Goal: Task Accomplishment & Management: Manage account settings

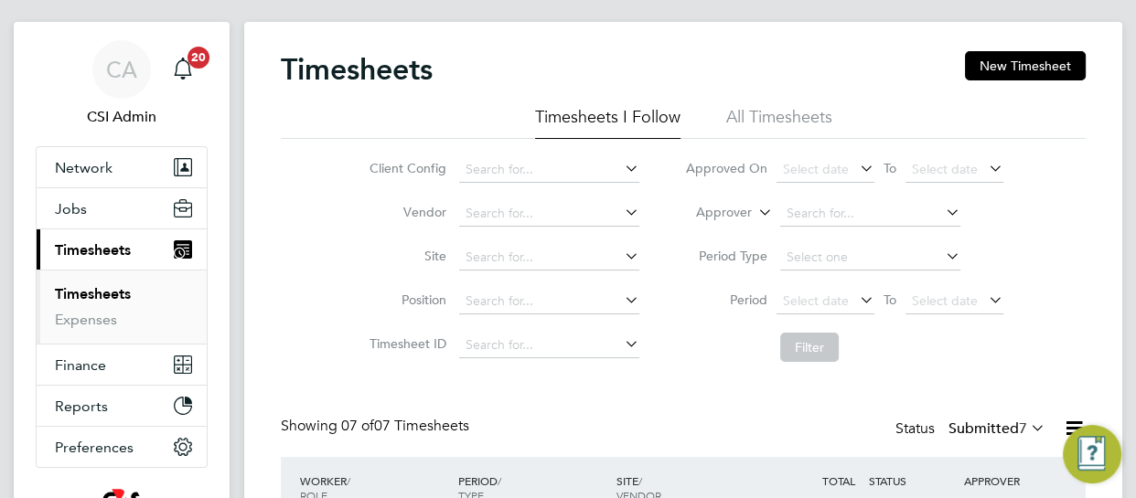
click at [248, 177] on div "Timesheets New Timesheet Timesheets I Follow All Timesheets Client Config Vendo…" at bounding box center [683, 503] width 878 height 962
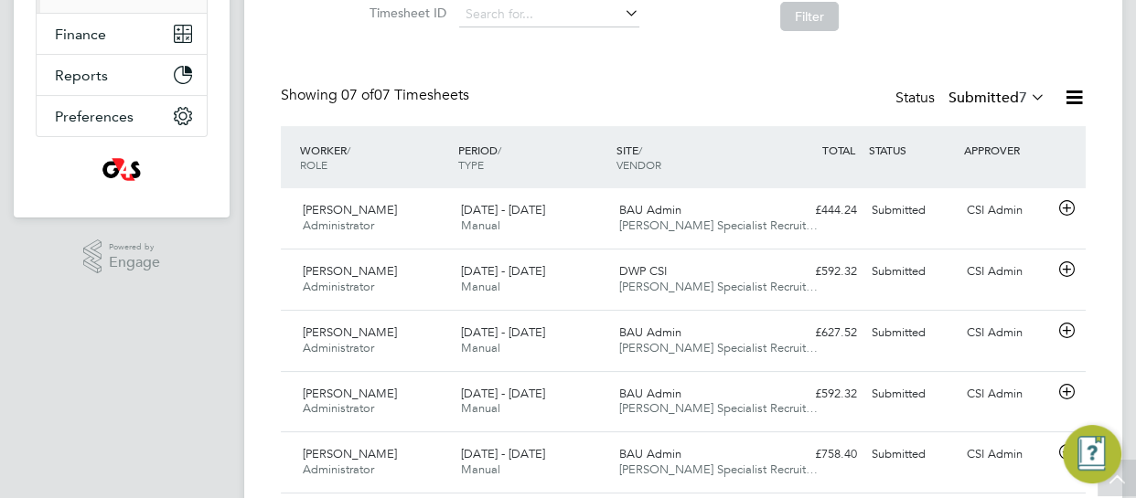
scroll to position [362, 0]
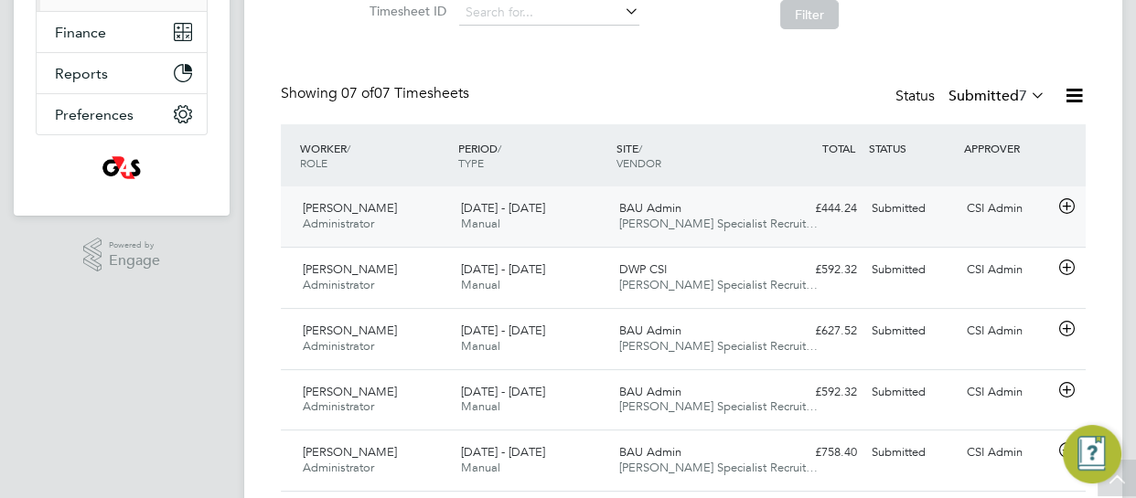
click at [1066, 209] on icon at bounding box center [1066, 206] width 23 height 15
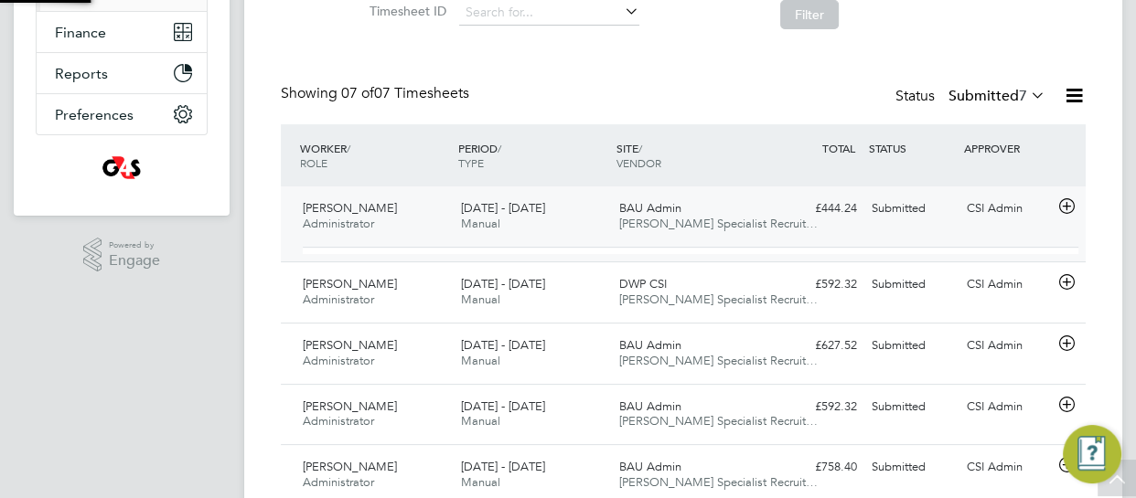
scroll to position [31, 178]
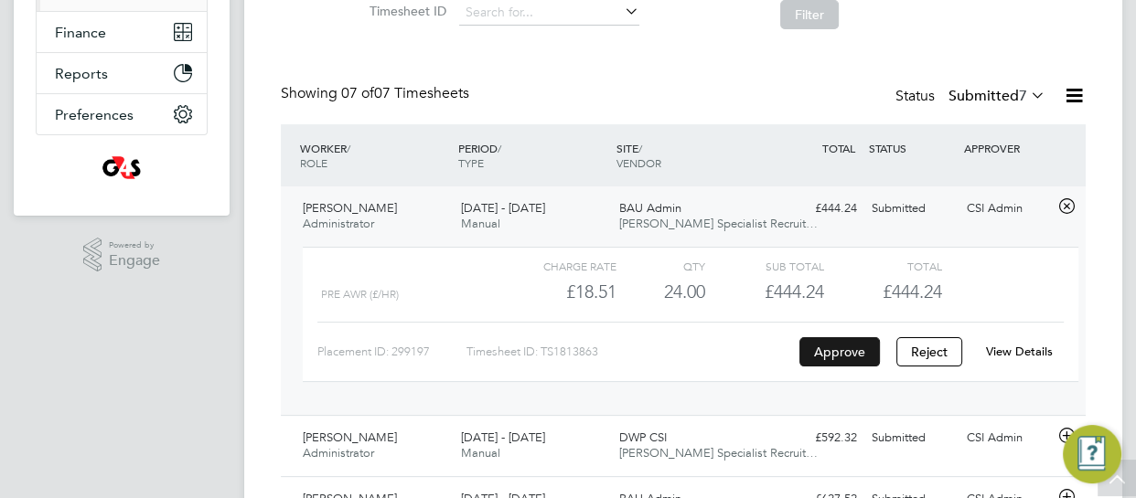
click at [847, 344] on button "Approve" at bounding box center [839, 351] width 80 height 29
click at [238, 314] on div "CA CSI Admin Notifications 20 Applications: Network Team Members Businesses Sit…" at bounding box center [568, 243] width 1136 height 1211
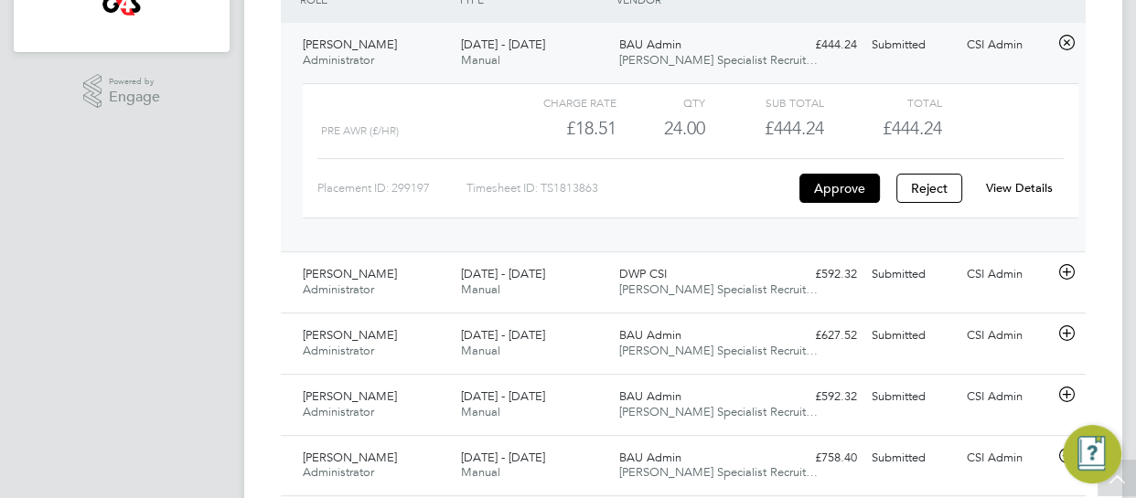
scroll to position [528, 0]
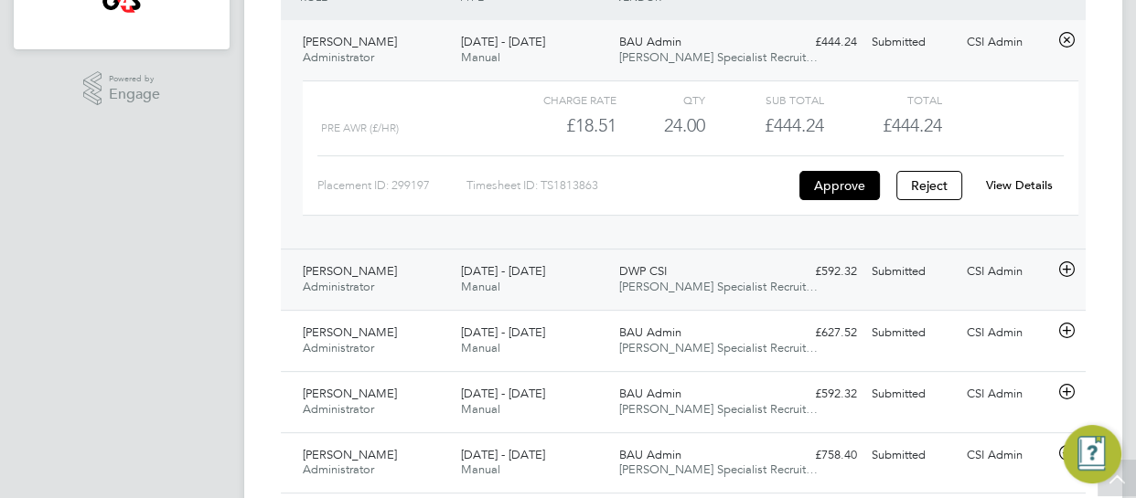
click at [1067, 267] on icon at bounding box center [1066, 269] width 23 height 15
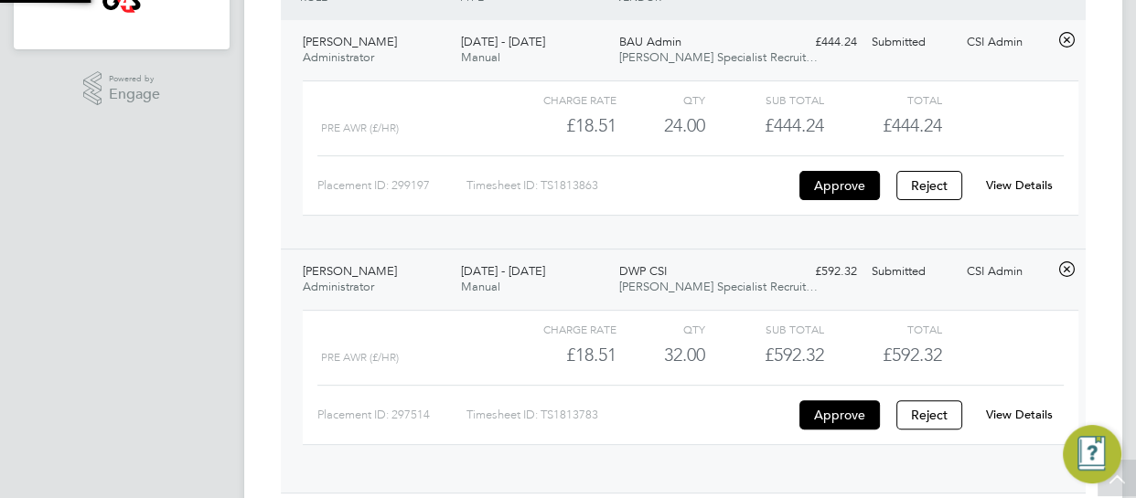
scroll to position [31, 178]
click at [840, 415] on button "Approve" at bounding box center [839, 414] width 80 height 29
click at [264, 297] on div "Timesheets New Timesheet Timesheets I Follow All Timesheets Client Config Vendo…" at bounding box center [683, 172] width 878 height 1298
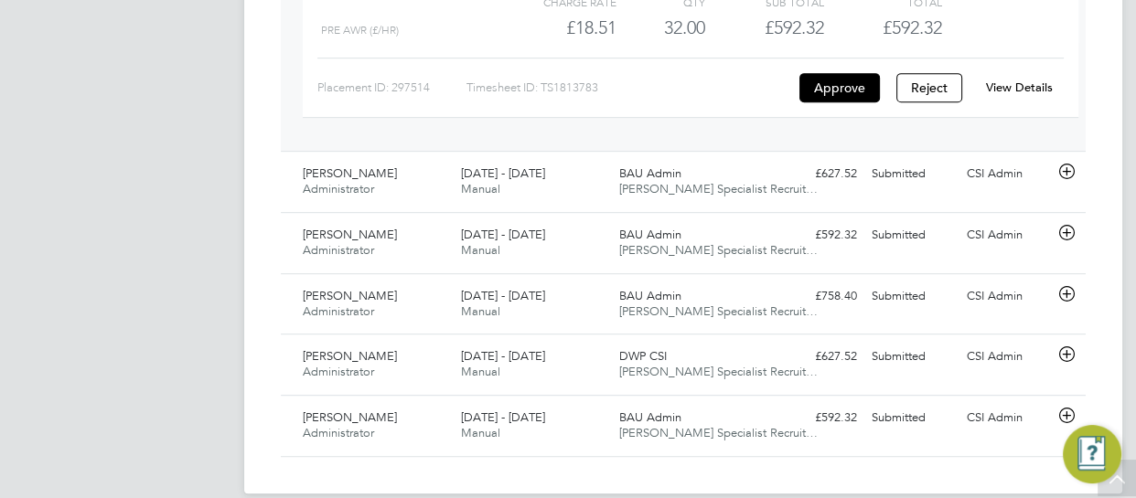
scroll to position [879, 0]
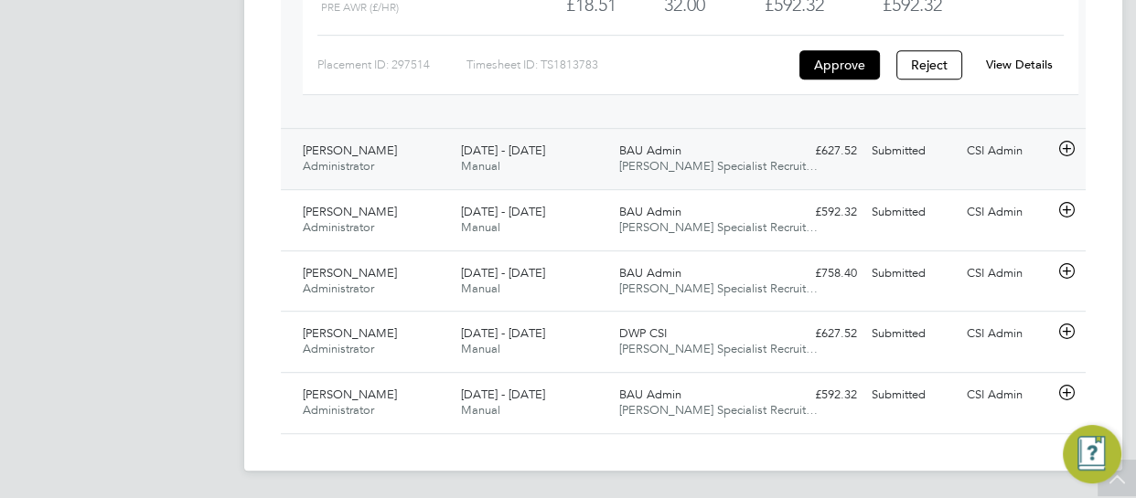
click at [1066, 147] on icon at bounding box center [1066, 149] width 23 height 15
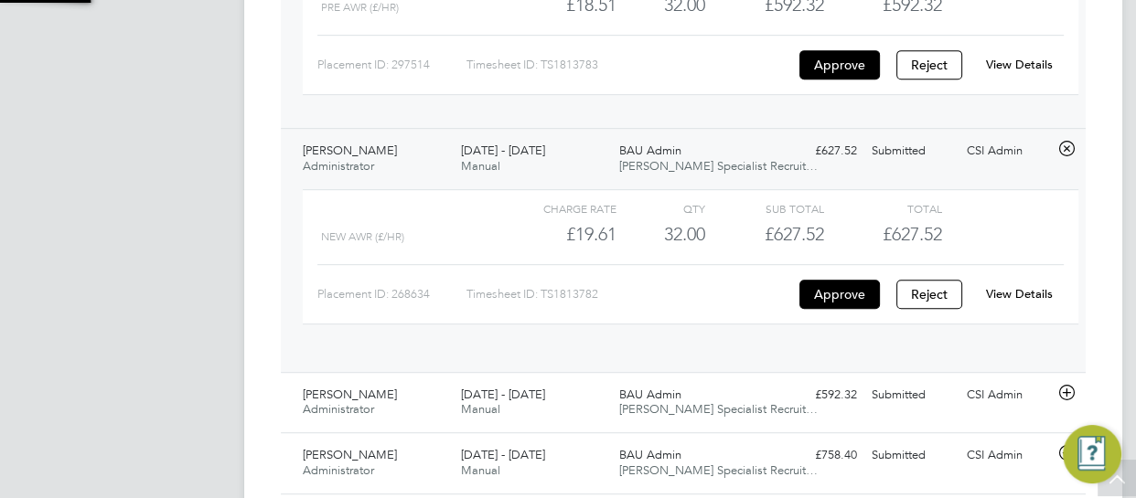
scroll to position [31, 178]
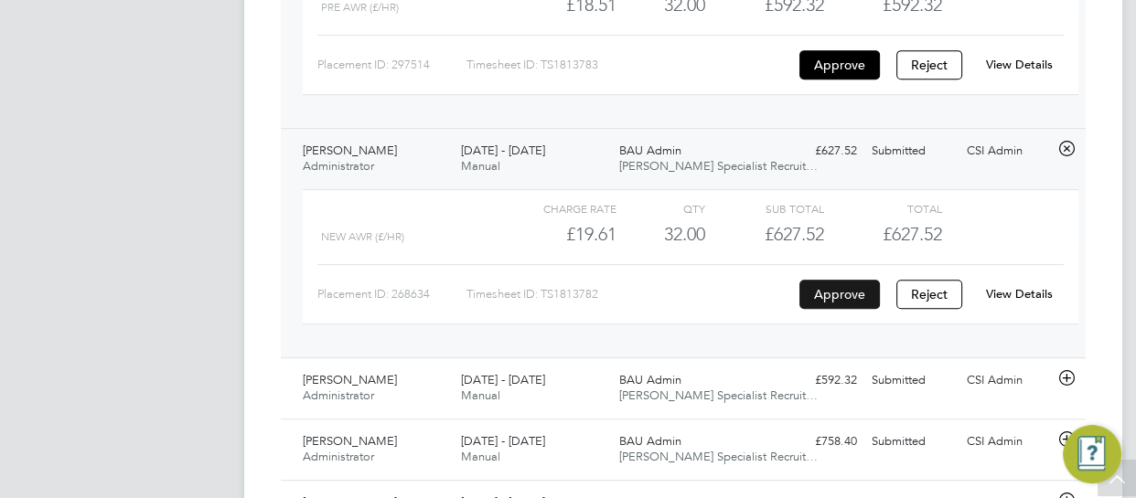
click at [814, 288] on button "Approve" at bounding box center [839, 294] width 80 height 29
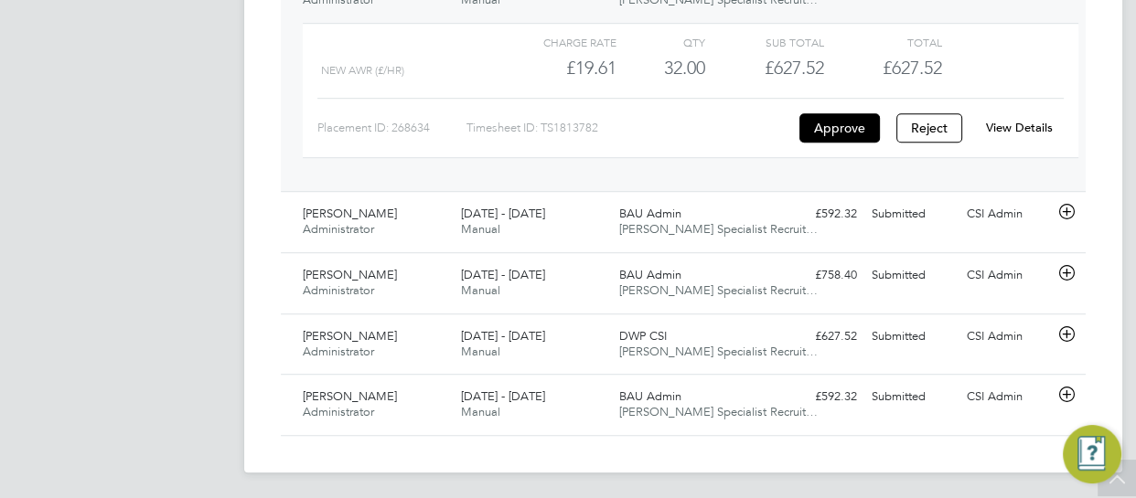
scroll to position [1047, 0]
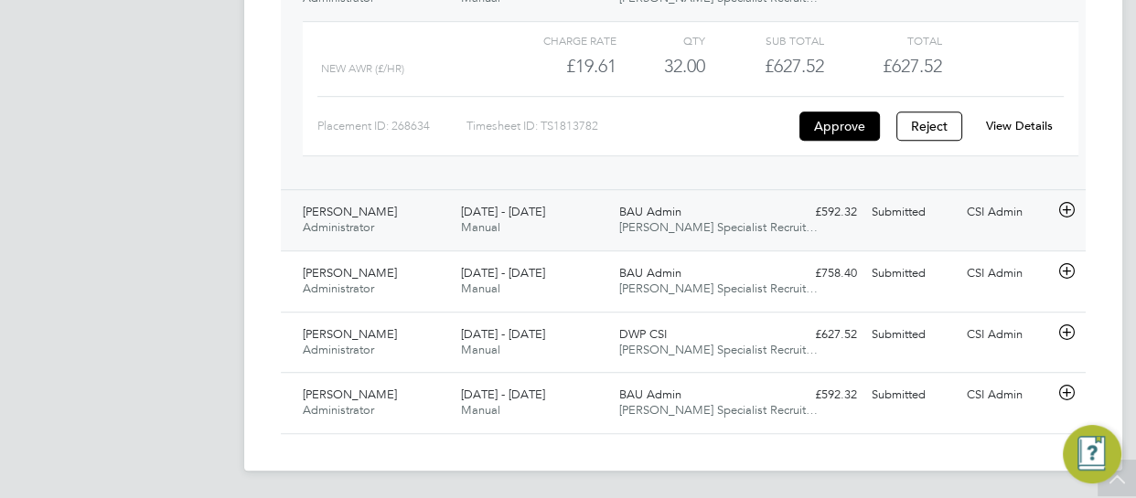
click at [1067, 213] on icon at bounding box center [1066, 210] width 23 height 15
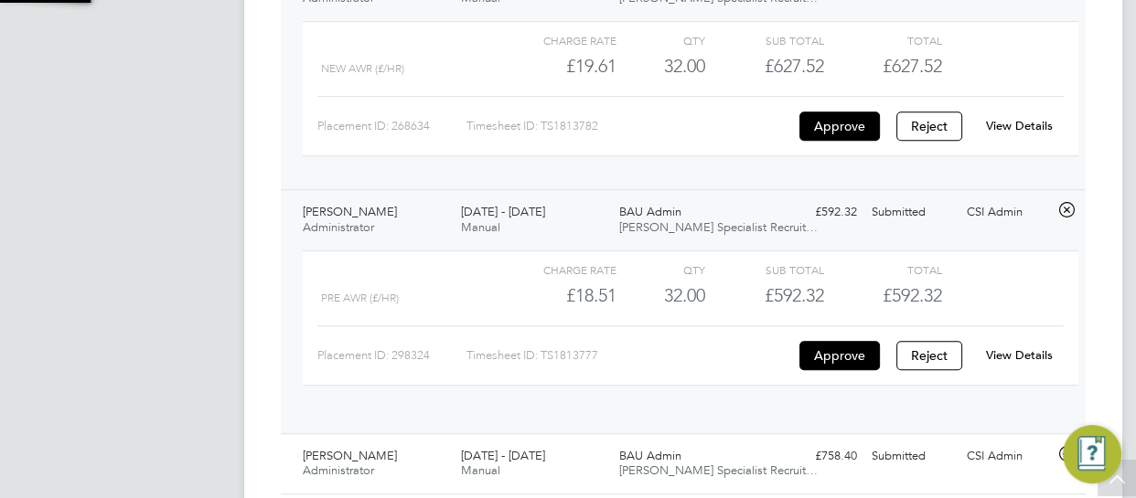
scroll to position [31, 178]
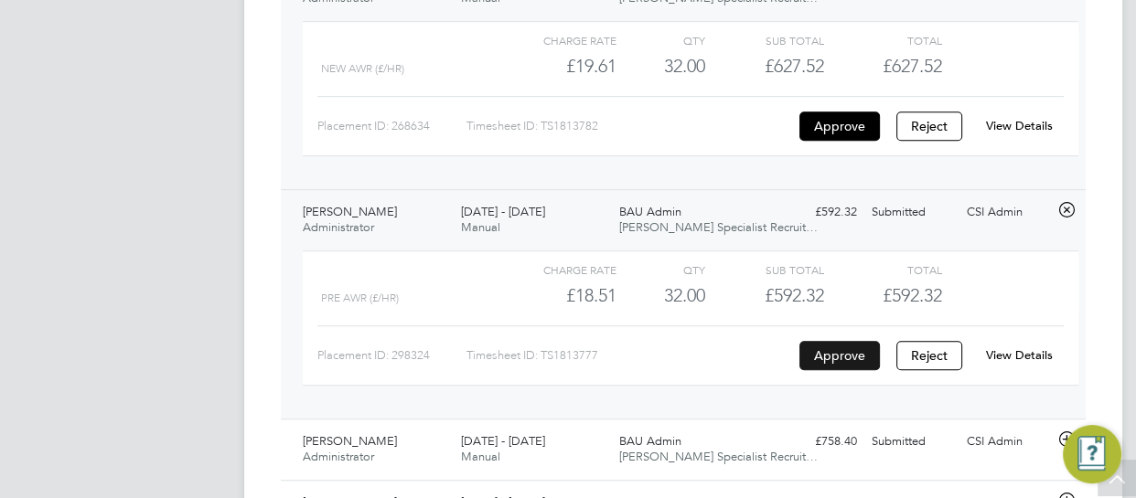
click at [866, 343] on button "Approve" at bounding box center [839, 355] width 80 height 29
click at [946, 439] on div "Submitted" at bounding box center [911, 442] width 95 height 30
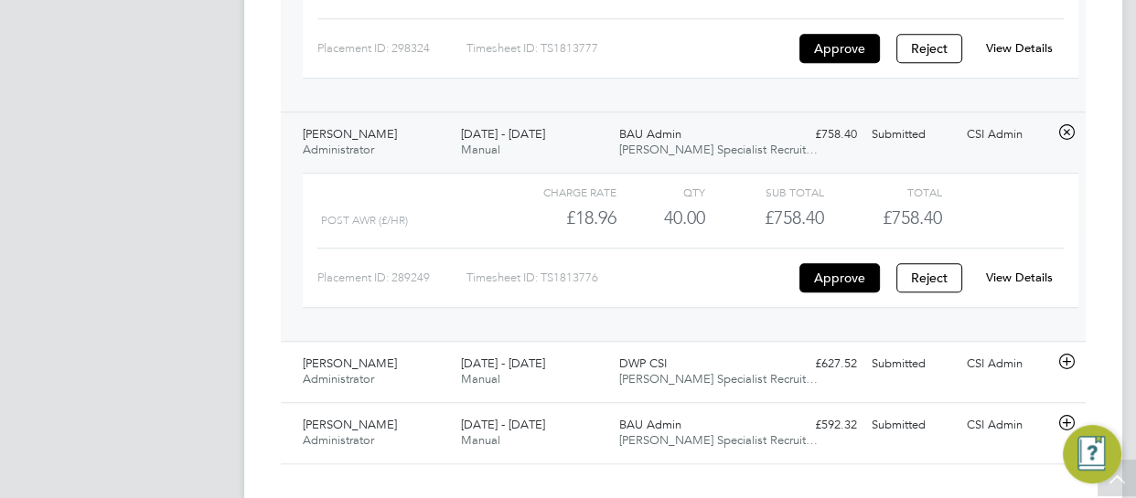
scroll to position [1382, 0]
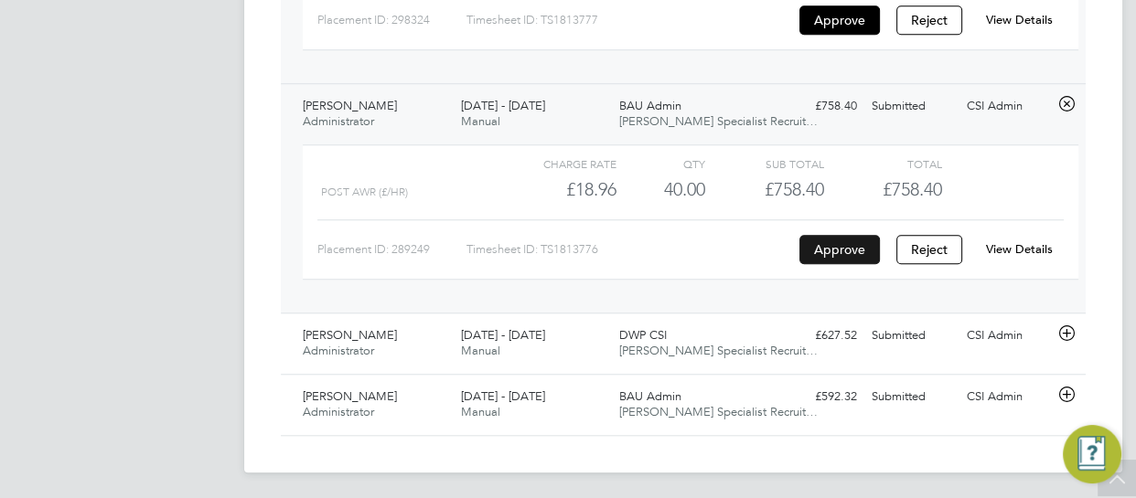
click at [859, 243] on button "Approve" at bounding box center [839, 249] width 80 height 29
click at [1071, 333] on icon at bounding box center [1066, 333] width 23 height 15
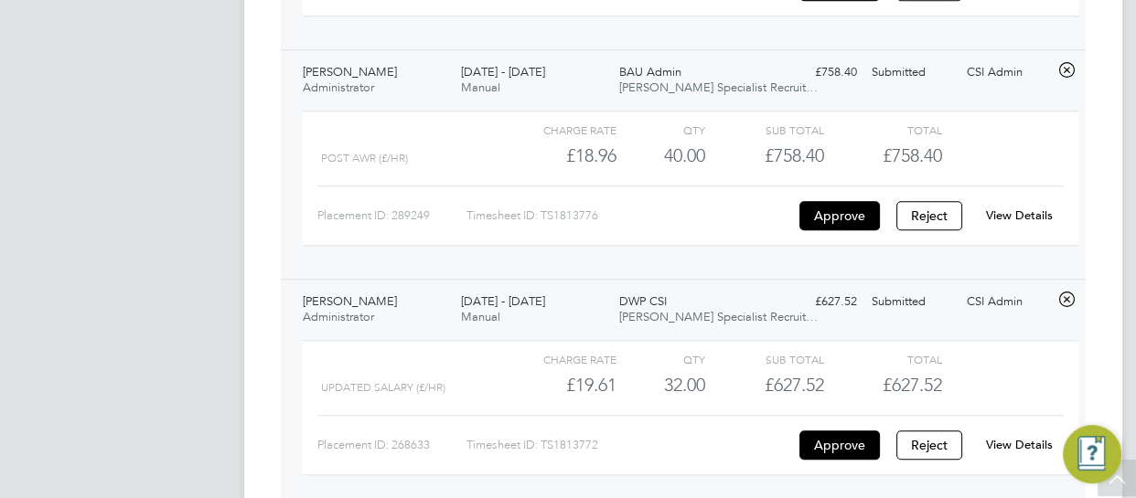
scroll to position [1449, 0]
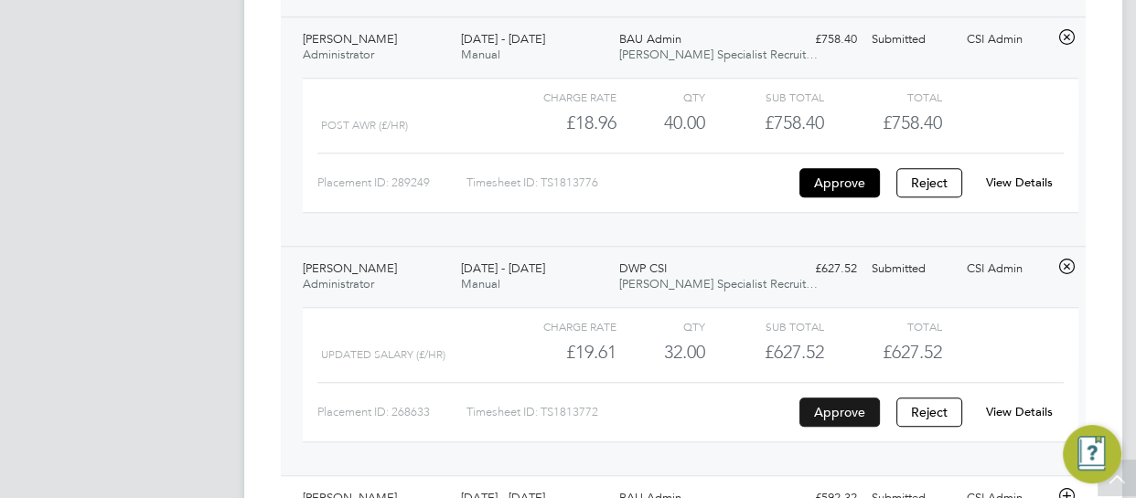
click at [848, 402] on button "Approve" at bounding box center [839, 412] width 80 height 29
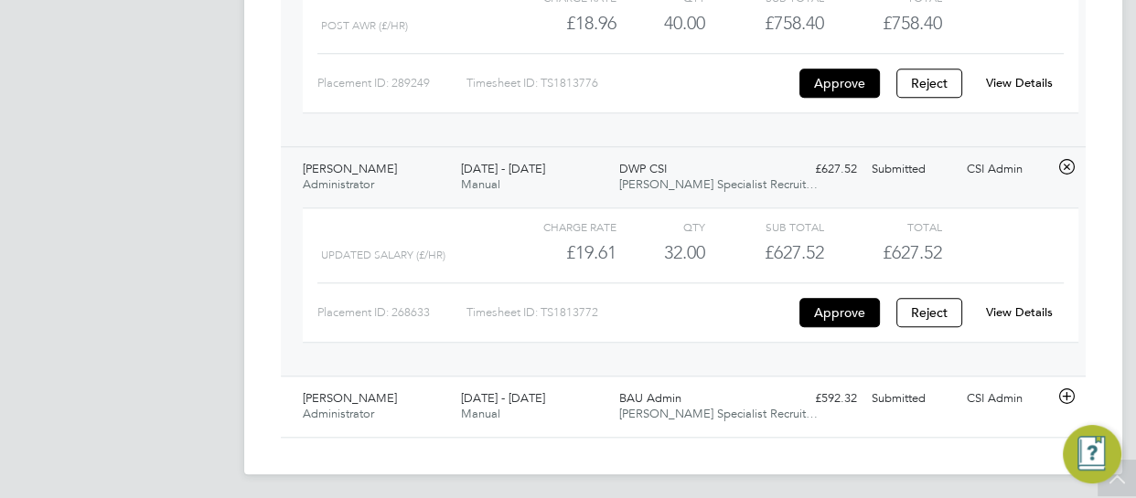
scroll to position [1551, 0]
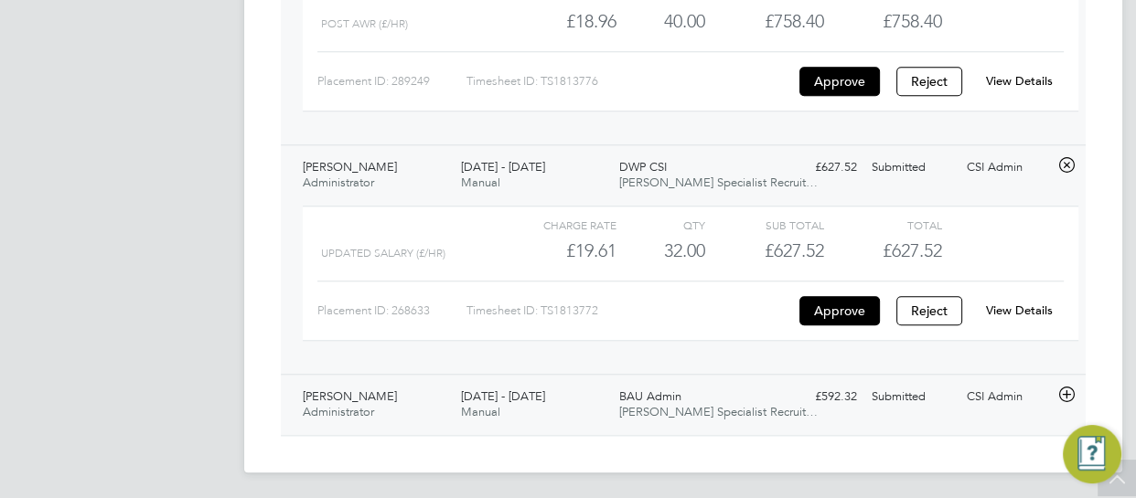
click at [1072, 389] on icon at bounding box center [1066, 395] width 23 height 15
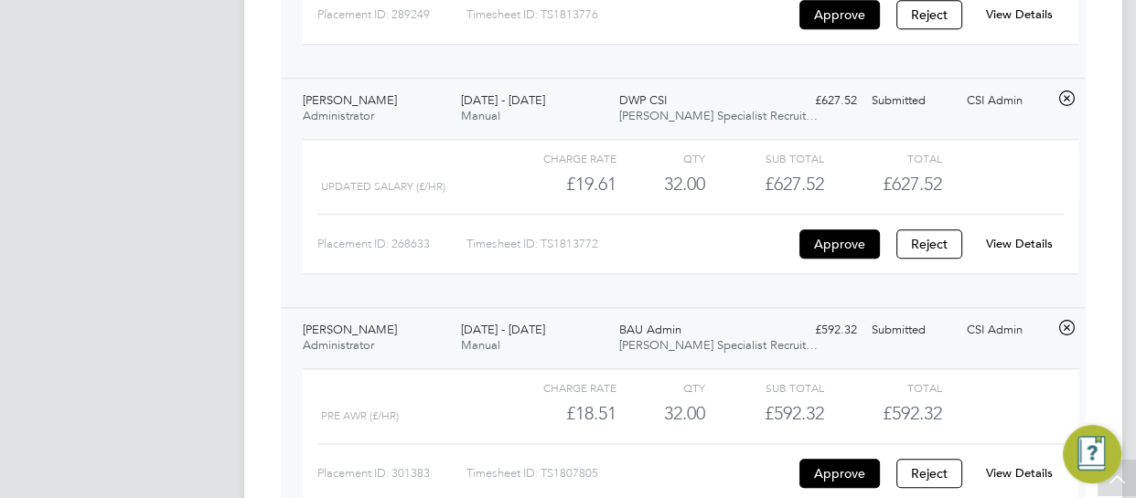
scroll to position [1650, 0]
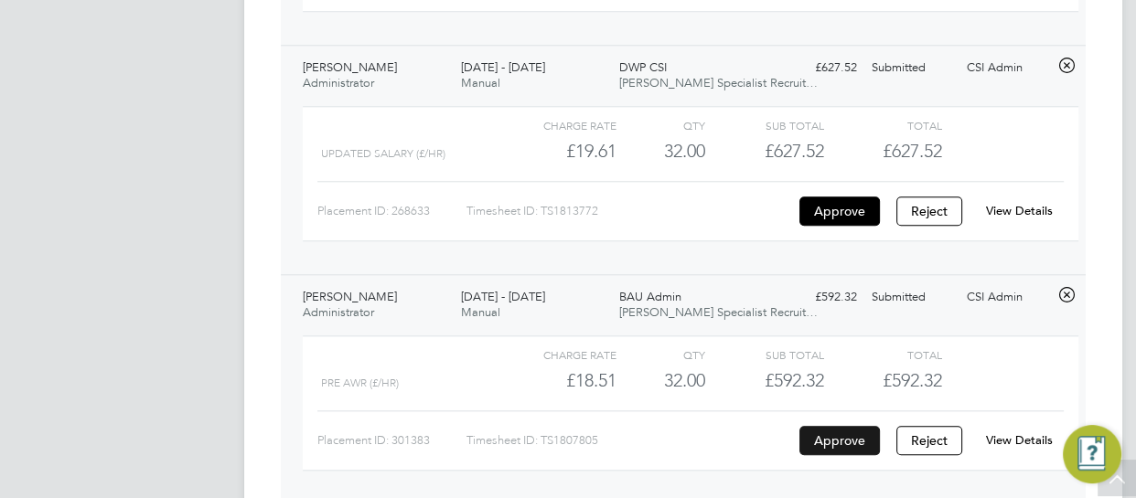
click at [840, 432] on button "Approve" at bounding box center [839, 440] width 80 height 29
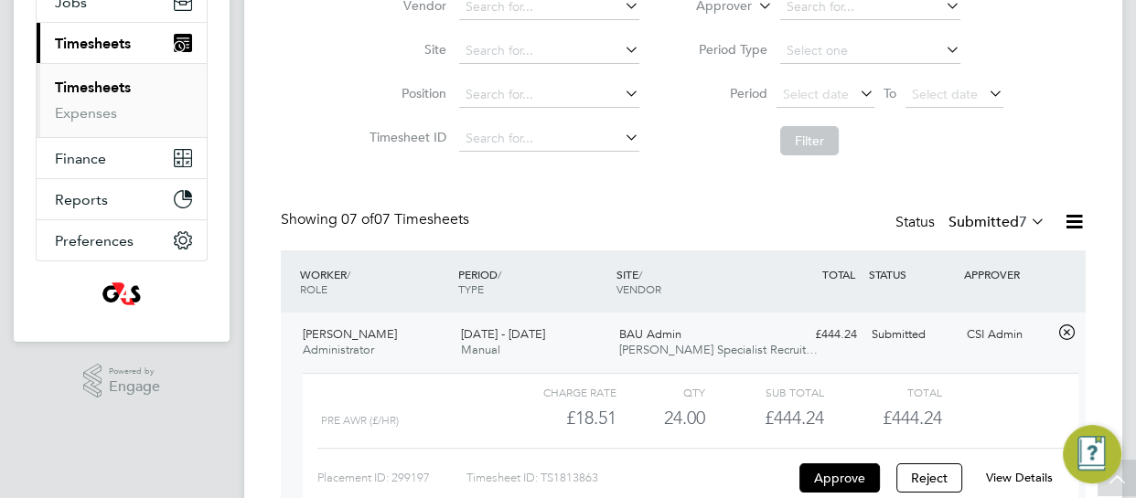
scroll to position [0, 0]
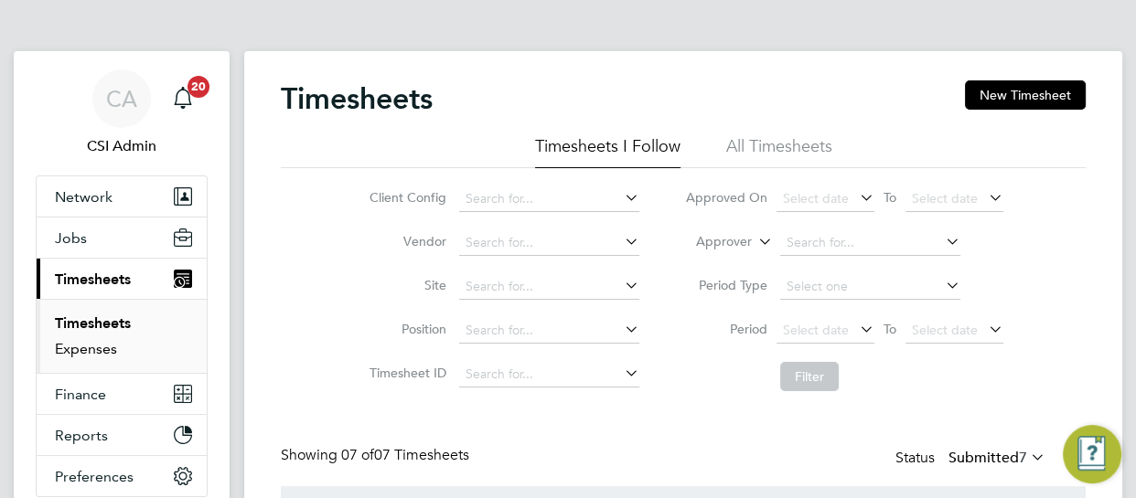
click at [73, 347] on link "Expenses" at bounding box center [86, 348] width 62 height 17
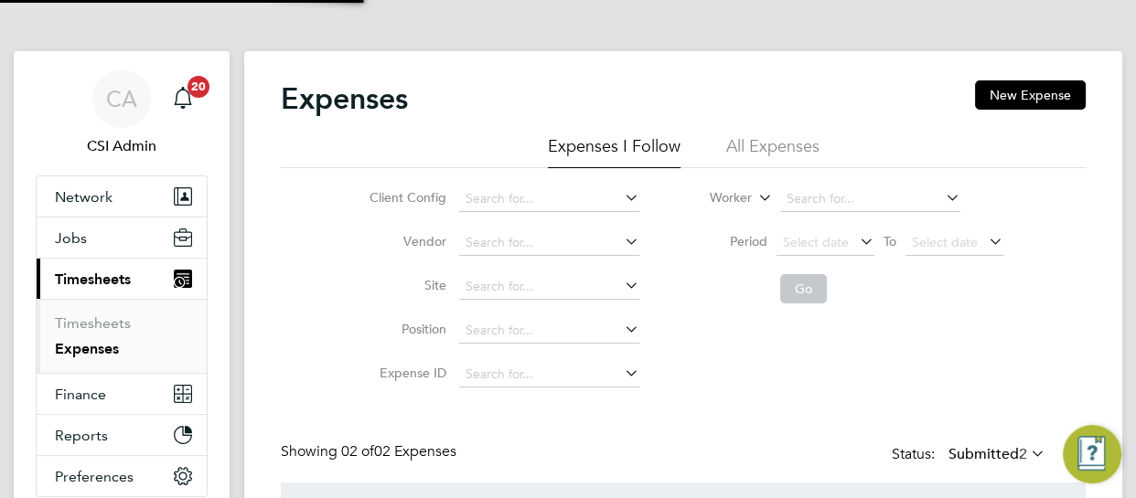
scroll to position [46, 221]
click at [87, 327] on link "Timesheets" at bounding box center [93, 323] width 76 height 17
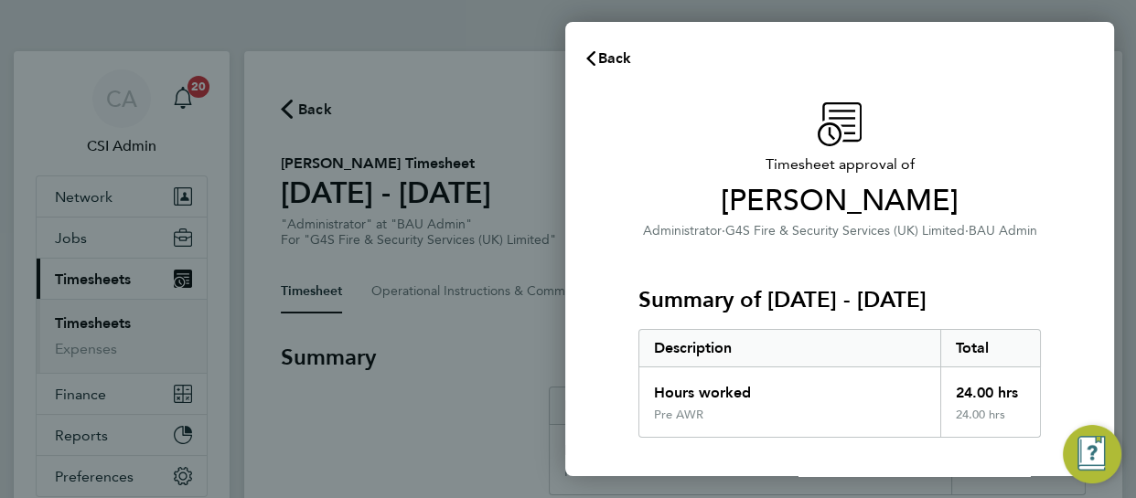
click at [732, 270] on div "Summary of 25 - 31 Aug 2025 Description Total Hours worked 24.00 hrs Pre AWR 24…" at bounding box center [839, 339] width 402 height 197
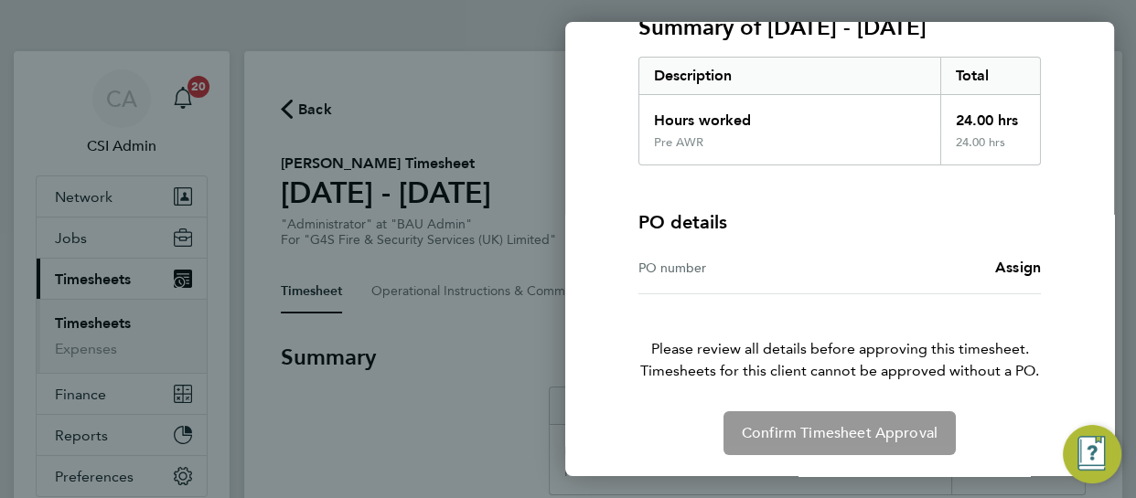
click at [1061, 263] on div "Timesheet approval of Alexandra Randall Administrator · G4S Fire & Security Ser…" at bounding box center [839, 142] width 446 height 625
click at [1014, 275] on link "Assign" at bounding box center [1018, 268] width 46 height 22
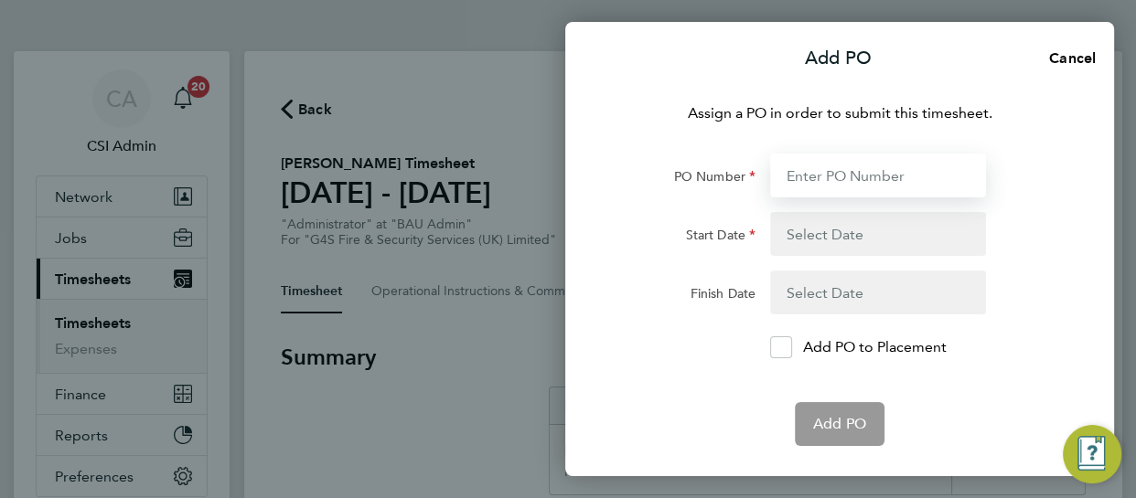
click at [863, 173] on input "PO Number" at bounding box center [878, 176] width 216 height 44
paste input "60GI-BST1515-GR"
type input "60GI-BST1515-GR"
type input "11 Aug 25"
type input "24 Aug 25"
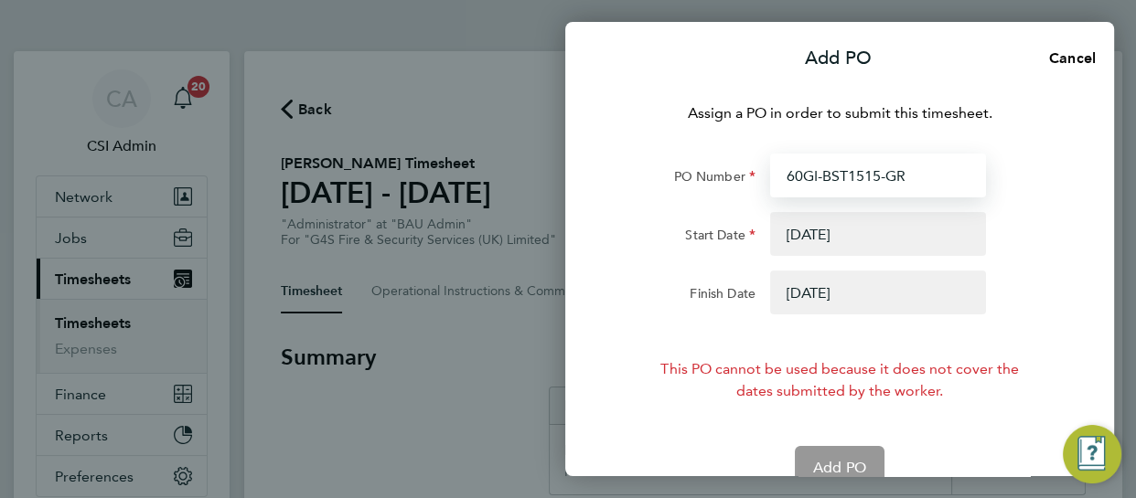
type input "60GI-BST1515-GR"
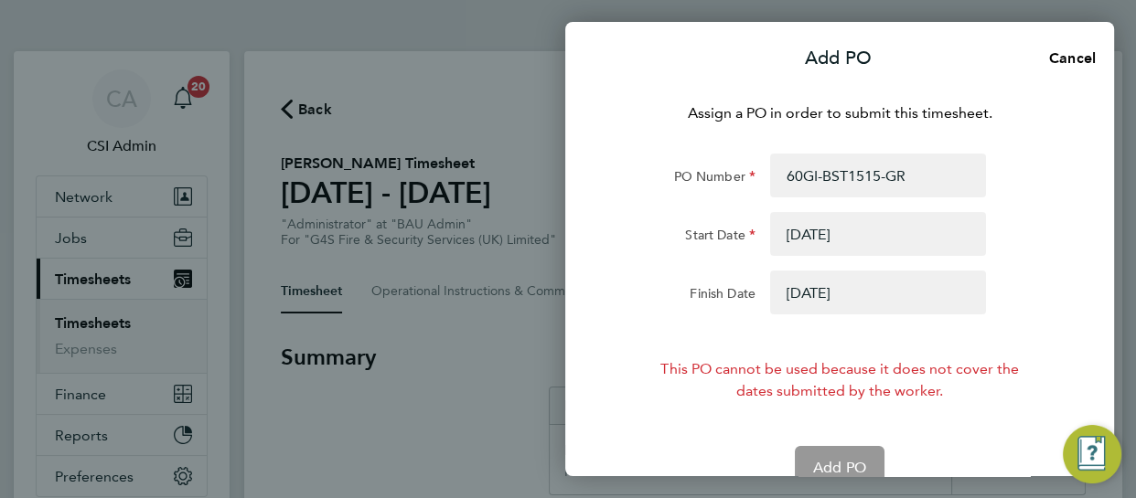
click at [827, 293] on button "button" at bounding box center [878, 293] width 216 height 44
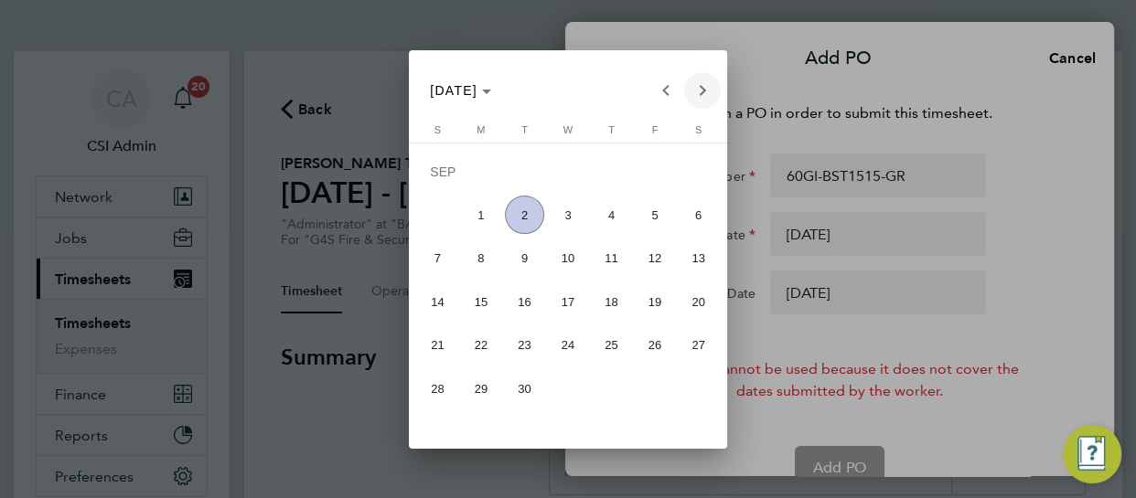
click at [711, 91] on span "Next month" at bounding box center [702, 90] width 37 height 37
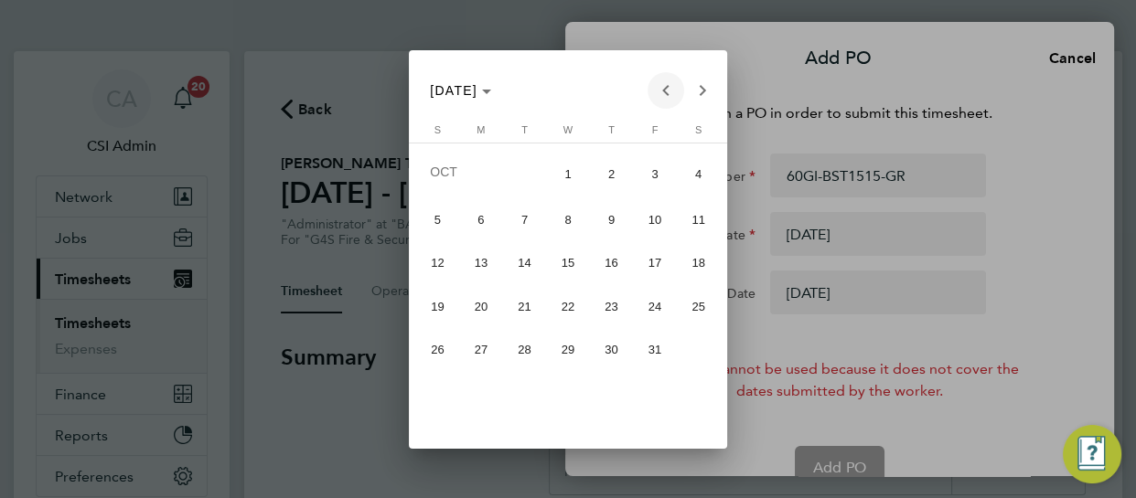
click at [668, 93] on span "Previous month" at bounding box center [665, 90] width 37 height 37
click at [670, 91] on span "Previous month" at bounding box center [665, 90] width 37 height 37
click at [436, 389] on span "31" at bounding box center [437, 393] width 39 height 39
type input "31 Aug 25"
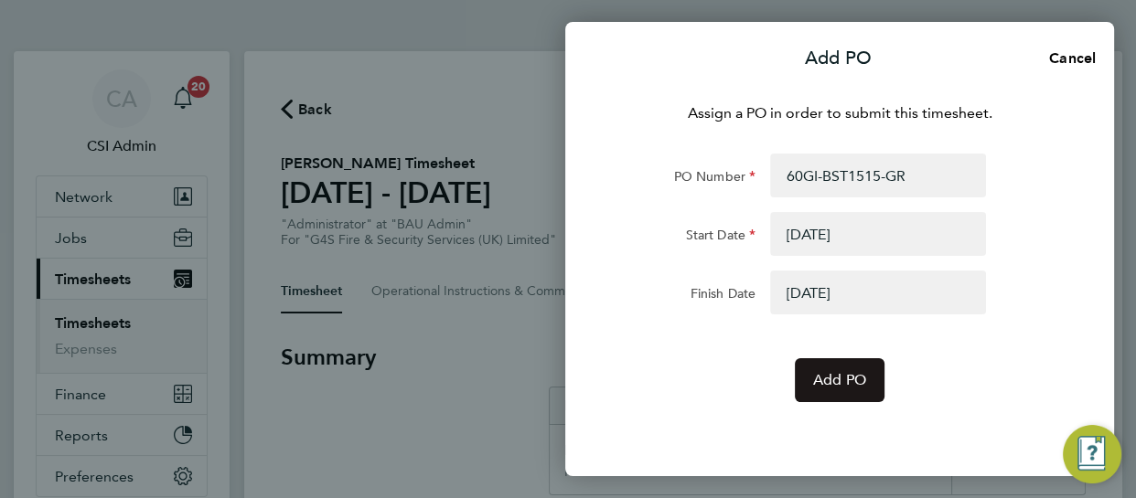
click at [822, 387] on span "Add PO" at bounding box center [839, 380] width 53 height 18
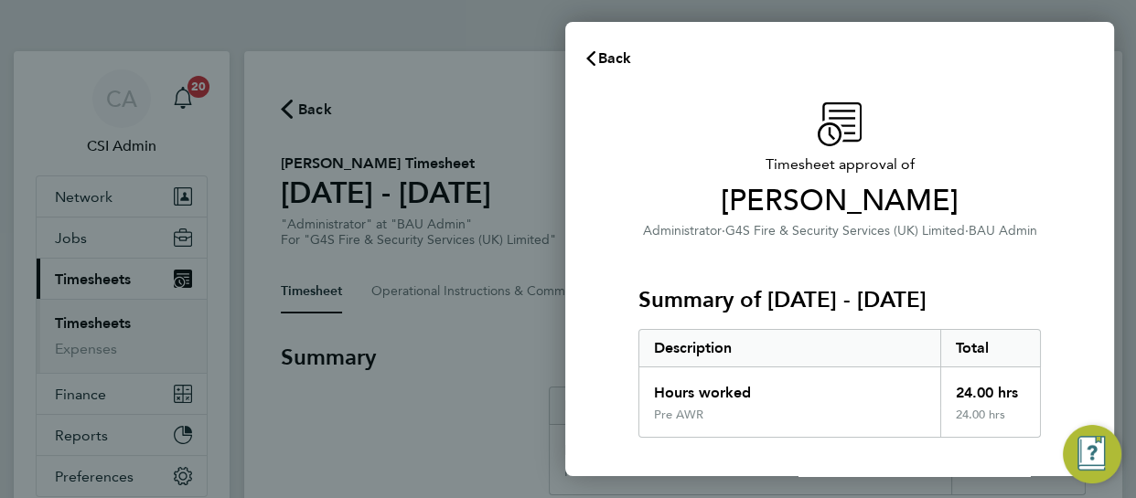
click at [1016, 281] on div "Summary of 25 - 31 Aug 2025 Description Total Hours worked 24.00 hrs Pre AWR 24…" at bounding box center [839, 339] width 402 height 197
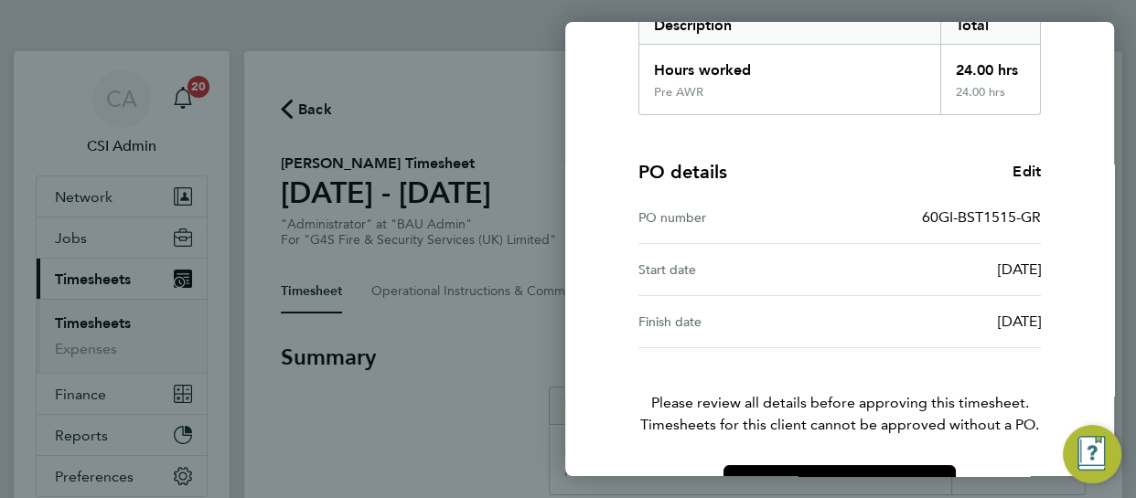
scroll to position [377, 0]
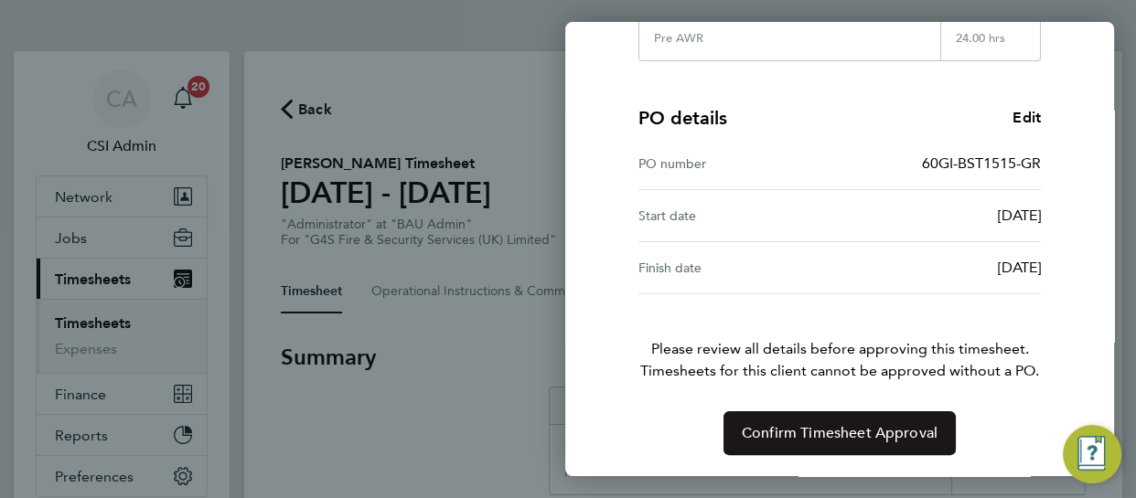
click at [807, 427] on span "Confirm Timesheet Approval" at bounding box center [839, 433] width 196 height 18
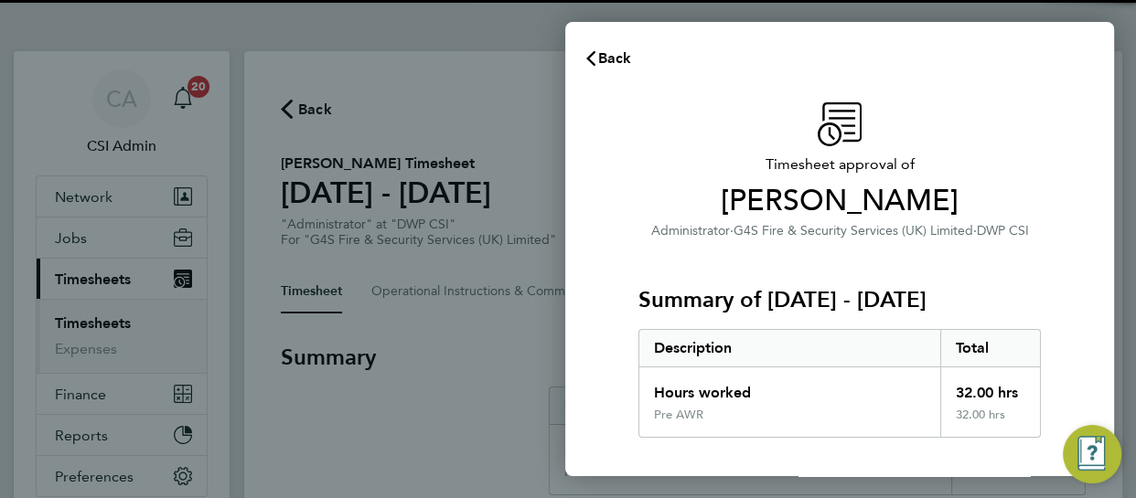
click at [656, 229] on span "Administrator" at bounding box center [690, 231] width 79 height 16
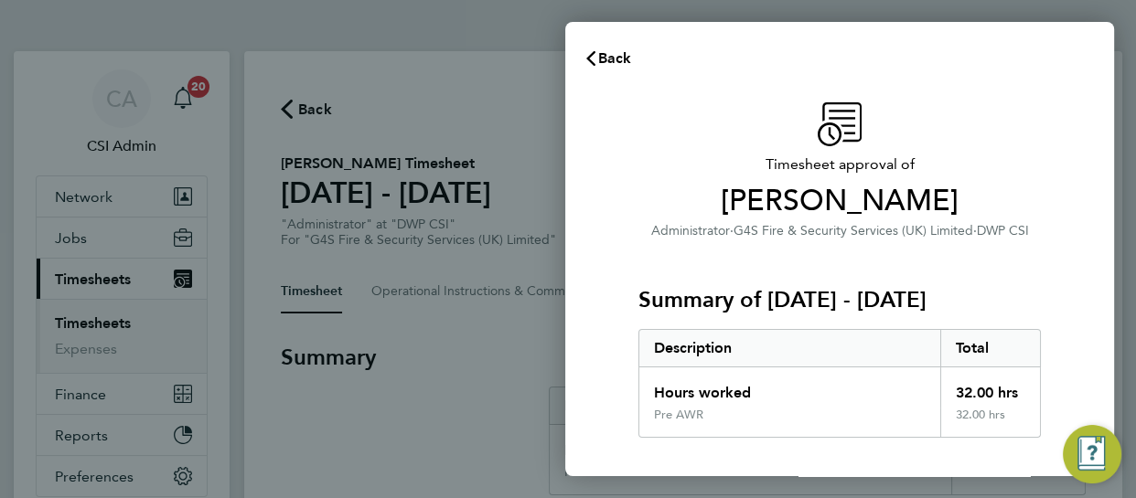
scroll to position [272, 0]
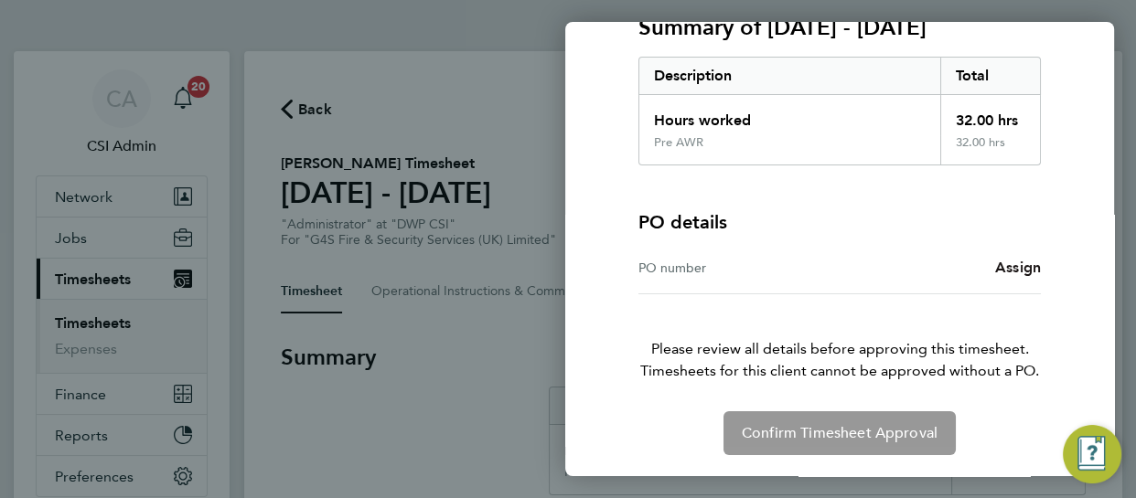
click at [1010, 263] on span "Assign" at bounding box center [1018, 267] width 46 height 17
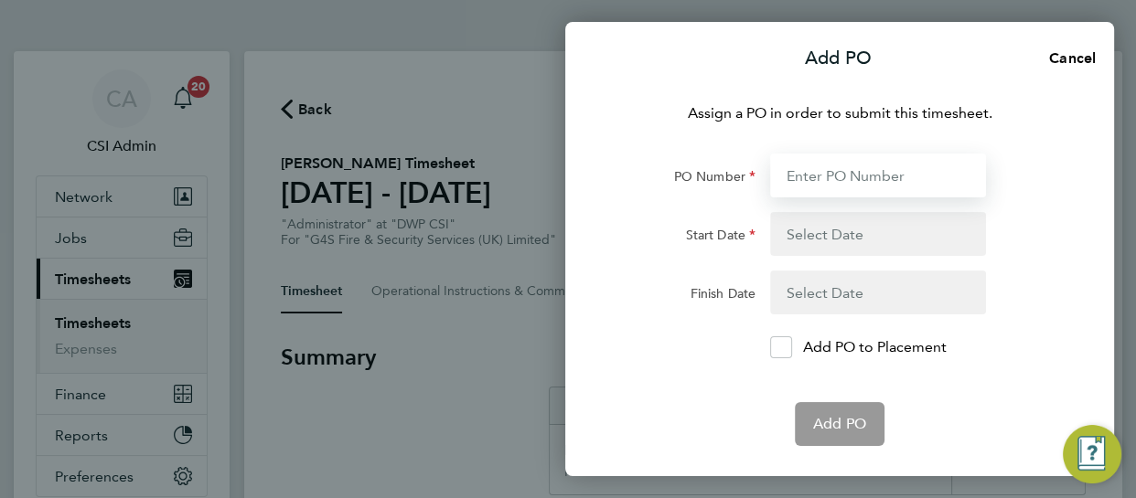
click at [838, 181] on input "PO Number" at bounding box center [878, 176] width 216 height 44
paste input "60GI-BST1489-GR"
type input "60GI-BST1489-GR"
type input "11 Aug 25"
type input "24 Aug 25"
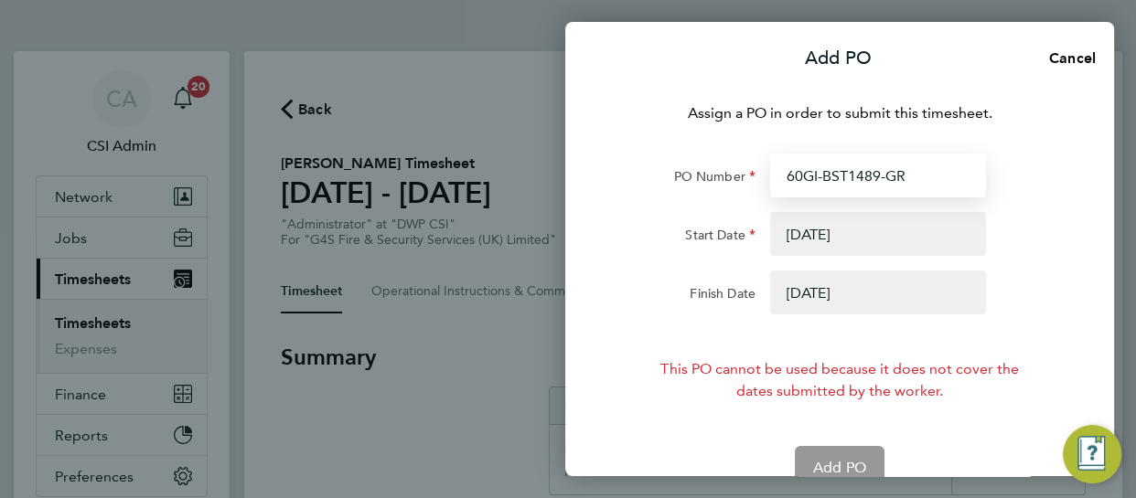
type input "60GI-BST1489-GR"
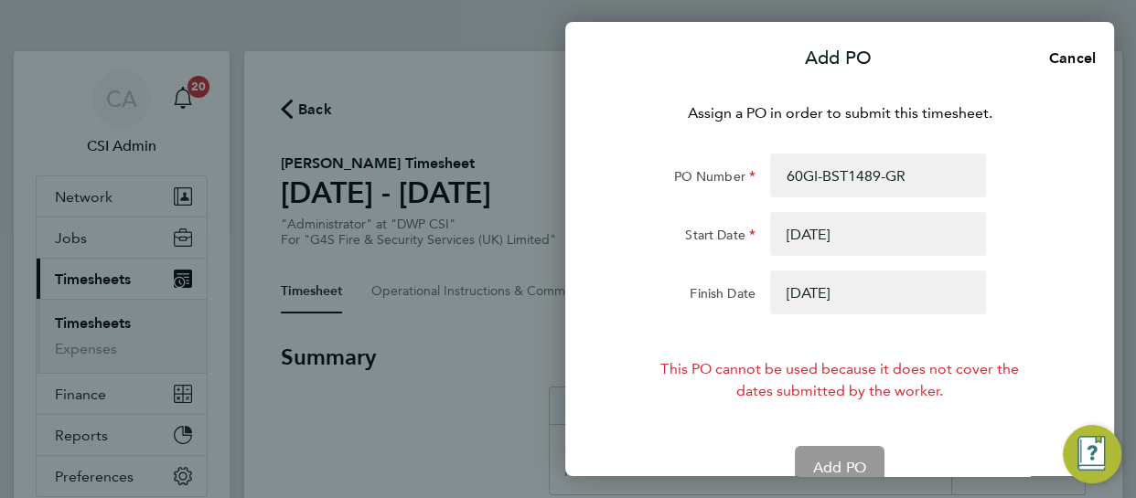
click at [817, 292] on button "button" at bounding box center [878, 293] width 216 height 44
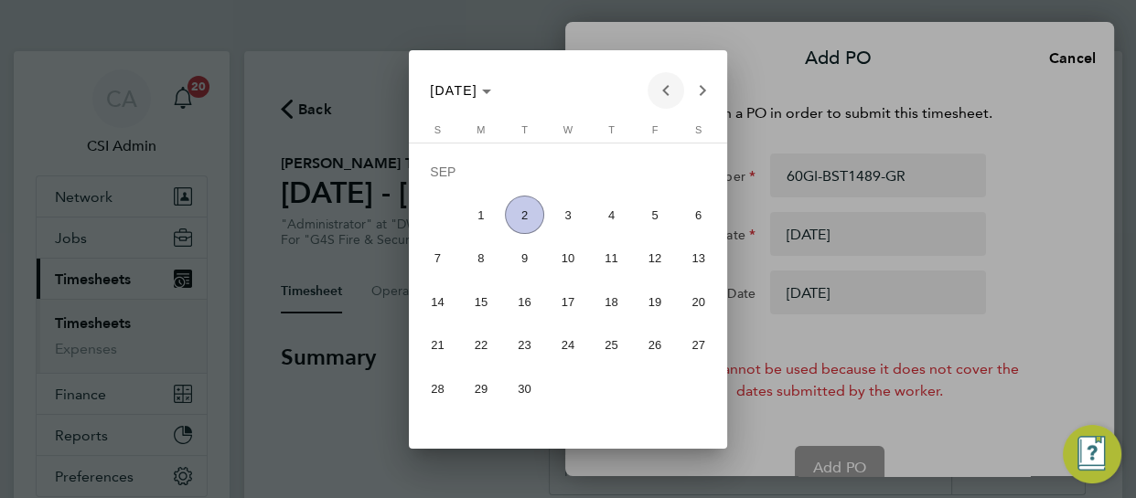
click at [666, 91] on span "Previous month" at bounding box center [665, 90] width 37 height 37
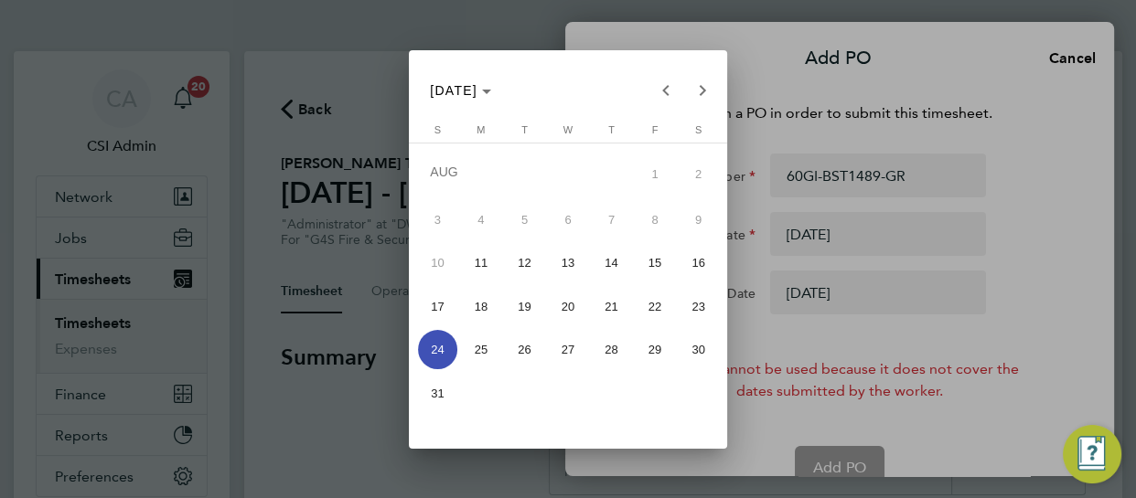
click at [443, 389] on span "31" at bounding box center [437, 393] width 39 height 39
type input "31 Aug 25"
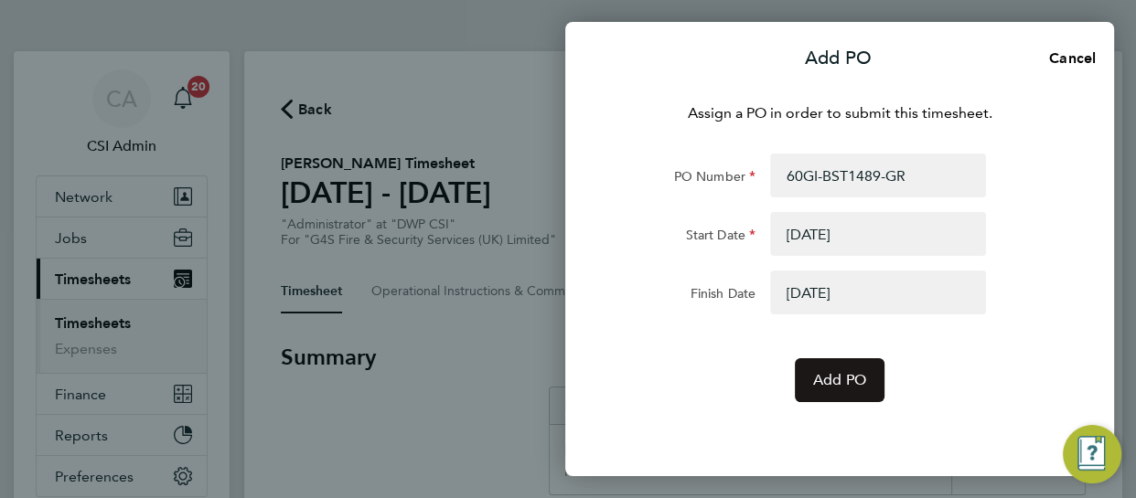
click at [833, 375] on span "Add PO" at bounding box center [839, 380] width 53 height 18
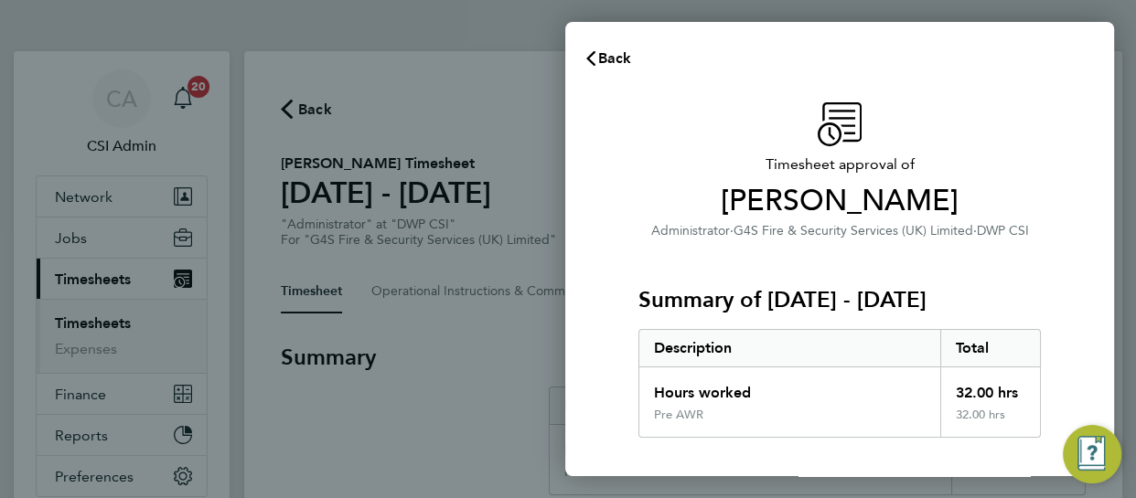
click at [814, 360] on div "Description" at bounding box center [789, 348] width 301 height 37
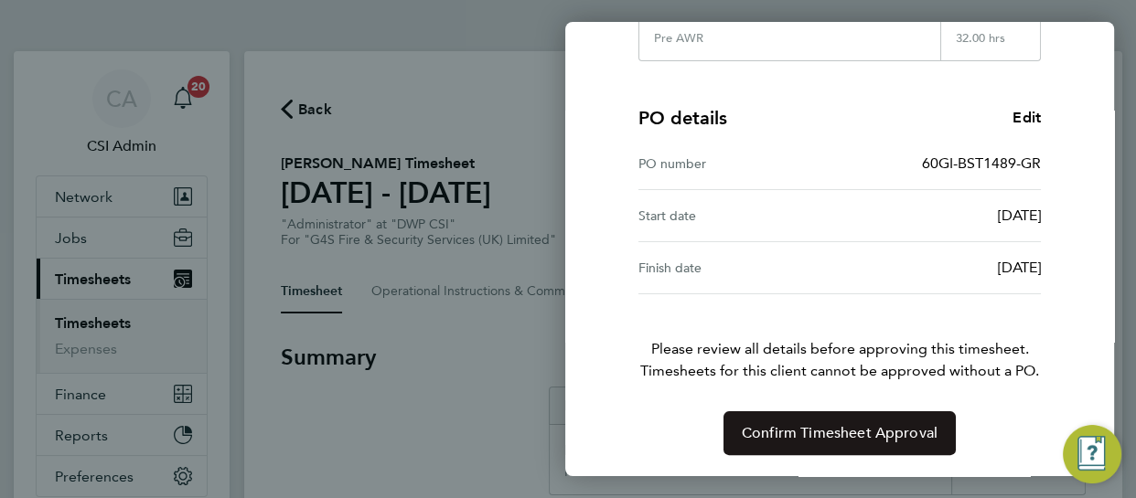
click at [770, 435] on span "Confirm Timesheet Approval" at bounding box center [839, 433] width 196 height 18
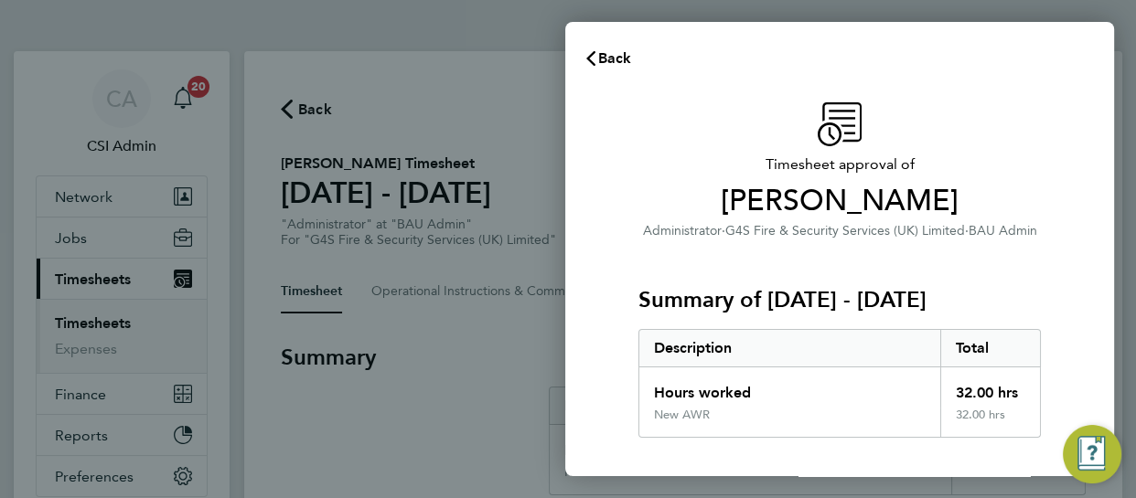
click at [690, 277] on div "Summary of 25 - 31 Aug 2025 Description Total Hours worked 32.00 hrs New AWR 32…" at bounding box center [839, 339] width 402 height 197
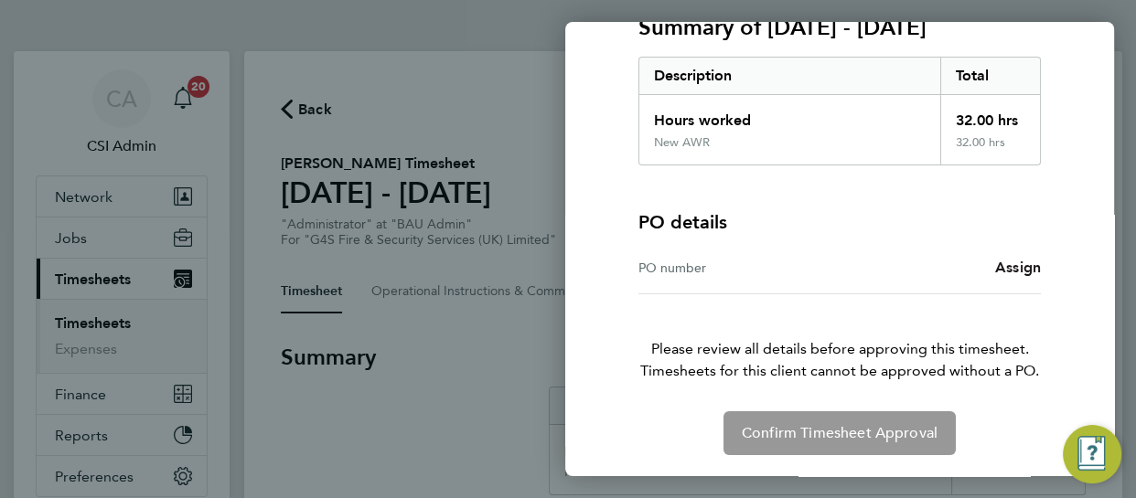
click at [1031, 272] on span "Assign" at bounding box center [1018, 267] width 46 height 17
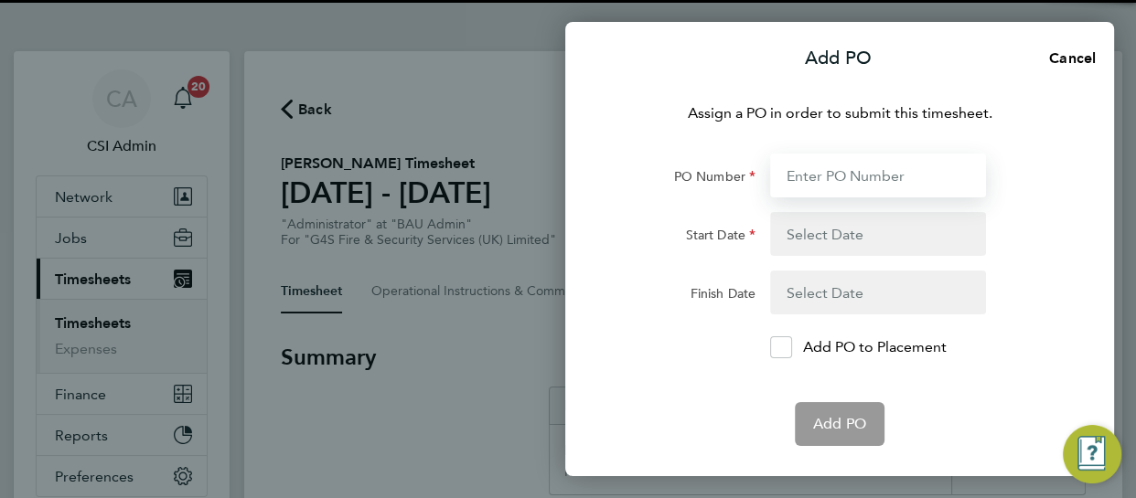
click at [864, 160] on input "PO Number" at bounding box center [878, 176] width 216 height 44
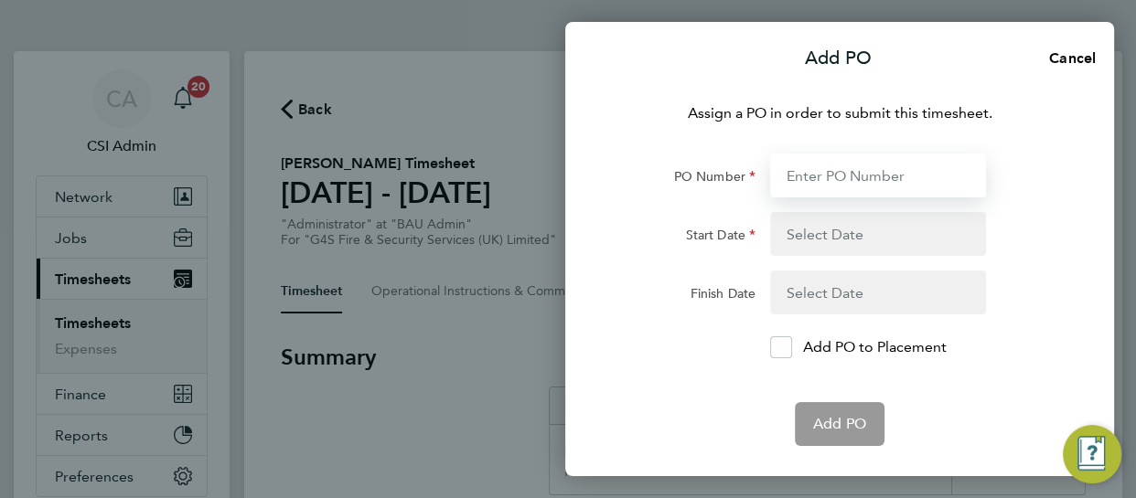
paste input "60GI-BST1487-GR"
type input "60GI-BST1487-GR"
type input "11 Aug 25"
type input "24 Aug 25"
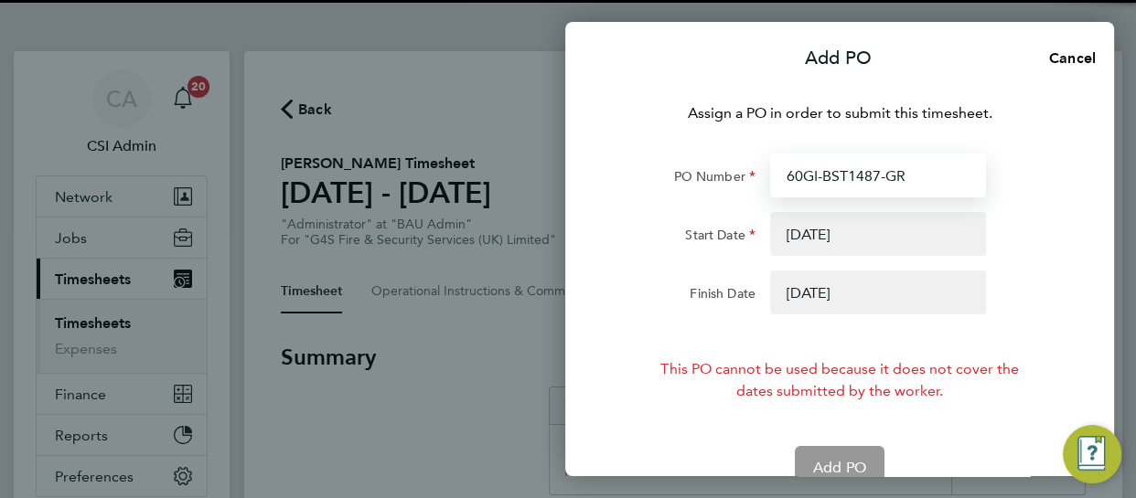
type input "60GI-BST1487-GR"
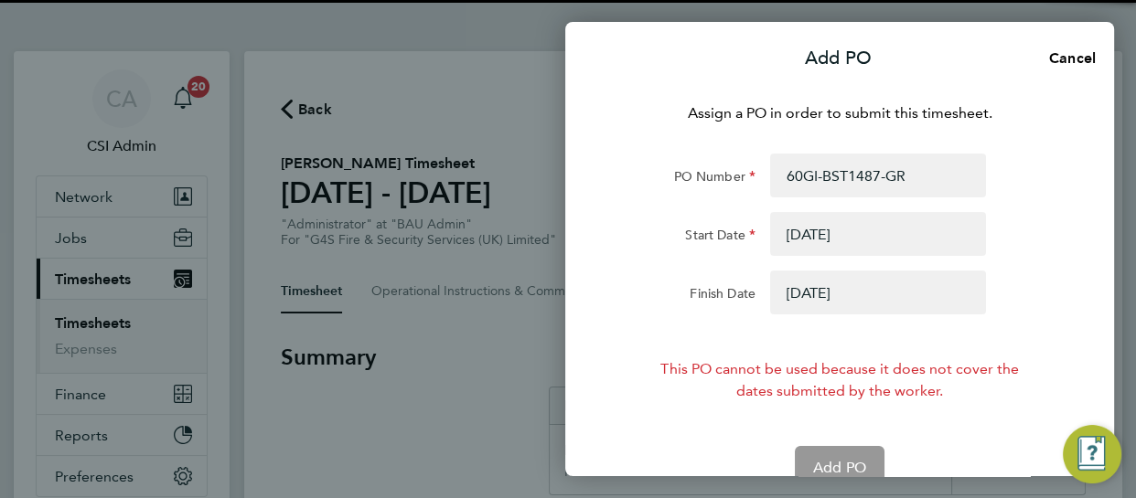
click at [802, 280] on button "button" at bounding box center [878, 293] width 216 height 44
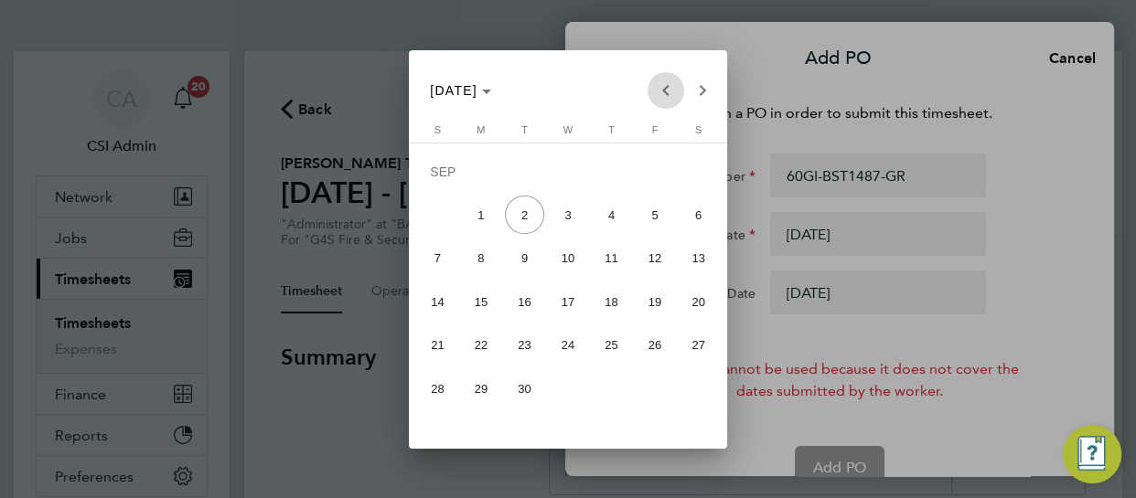
click at [667, 88] on span "Previous month" at bounding box center [665, 90] width 37 height 37
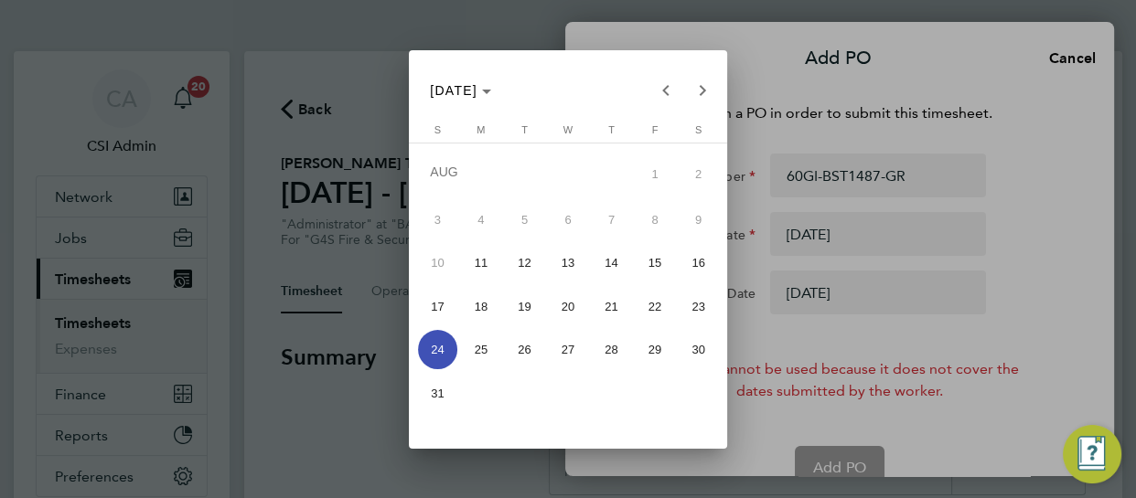
click at [451, 384] on span "31" at bounding box center [437, 393] width 39 height 39
type input "31 Aug 25"
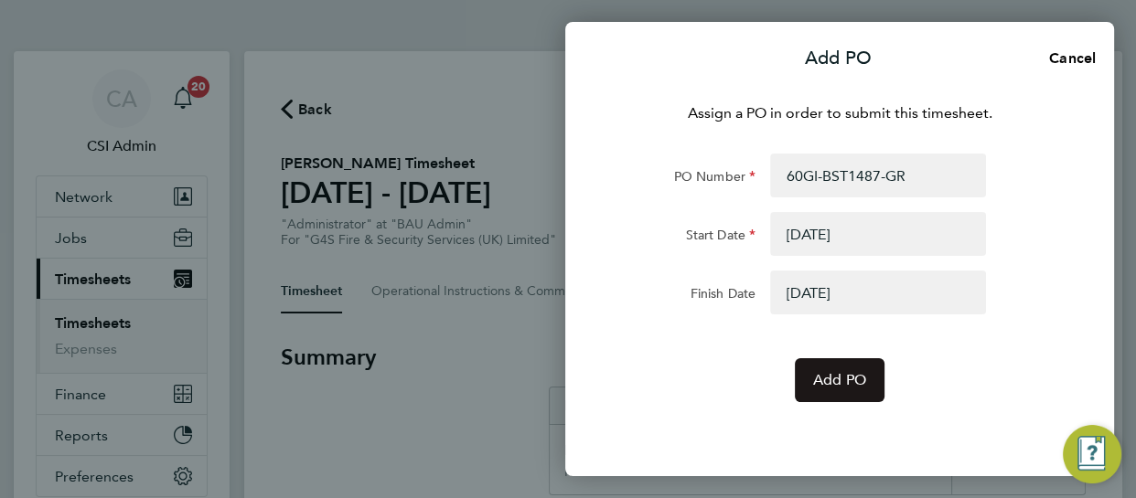
click at [827, 394] on button "Add PO" at bounding box center [840, 380] width 90 height 44
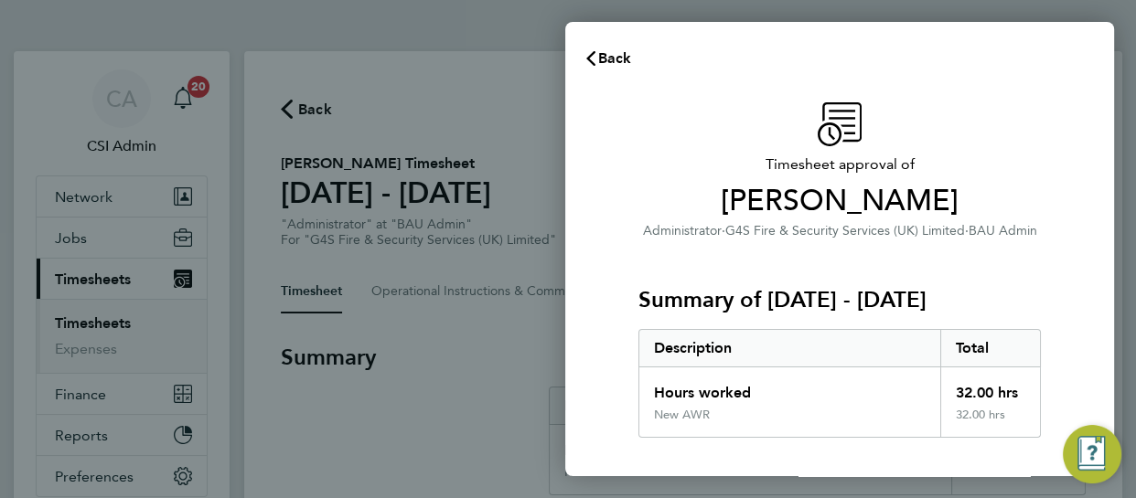
click at [603, 304] on div "Timesheet approval of Callum Sullivan Administrator · G4S Fire & Security Servi…" at bounding box center [839, 466] width 549 height 773
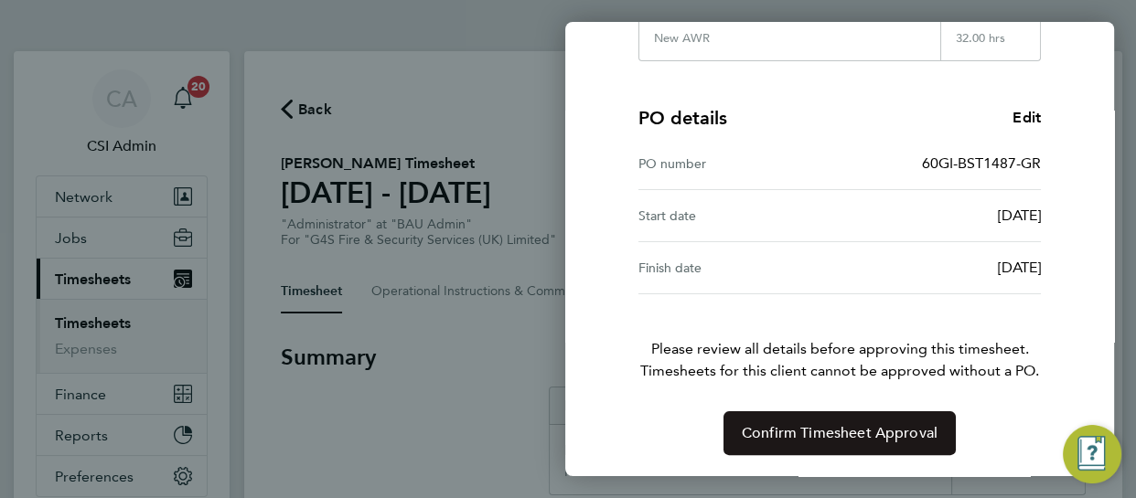
click at [741, 416] on button "Confirm Timesheet Approval" at bounding box center [839, 433] width 232 height 44
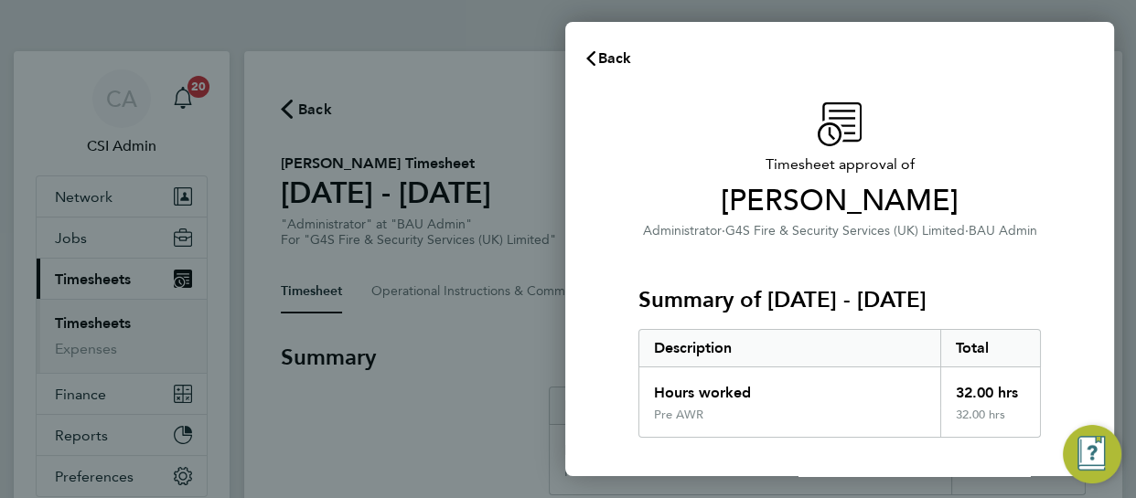
click at [859, 239] on p "Administrator · G4S Fire & Security Services (UK) Limited · BAU Admin" at bounding box center [839, 230] width 402 height 22
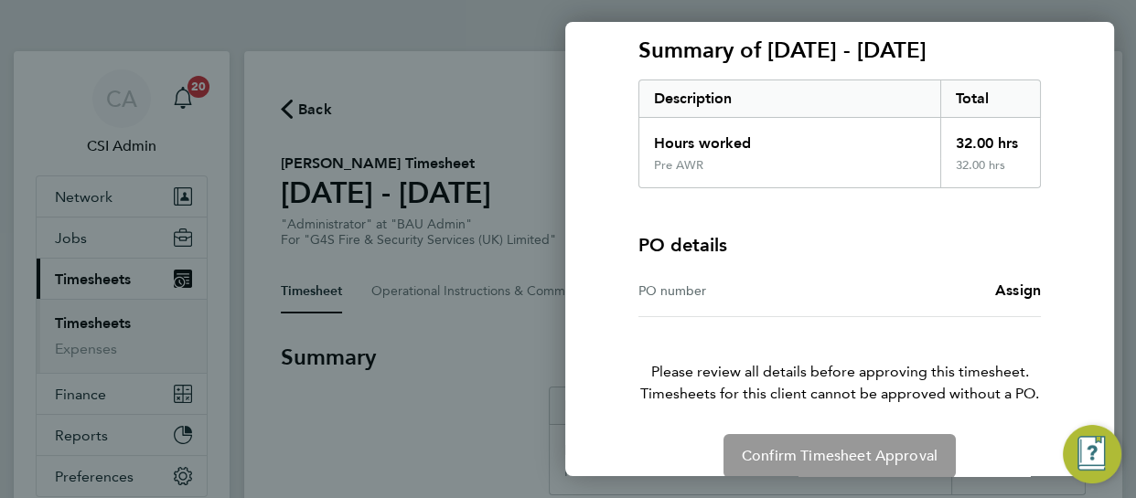
scroll to position [272, 0]
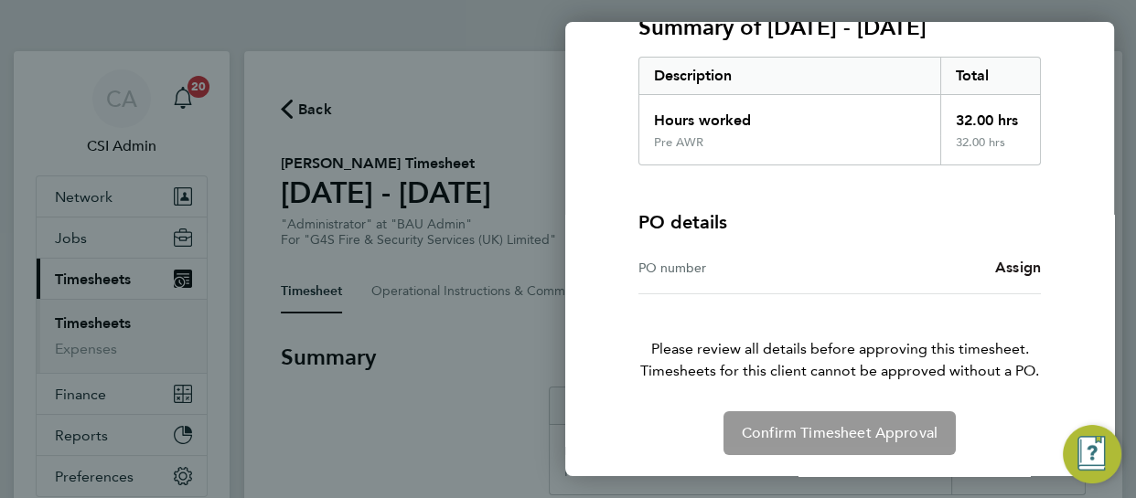
click at [1025, 261] on span "Assign" at bounding box center [1018, 267] width 46 height 17
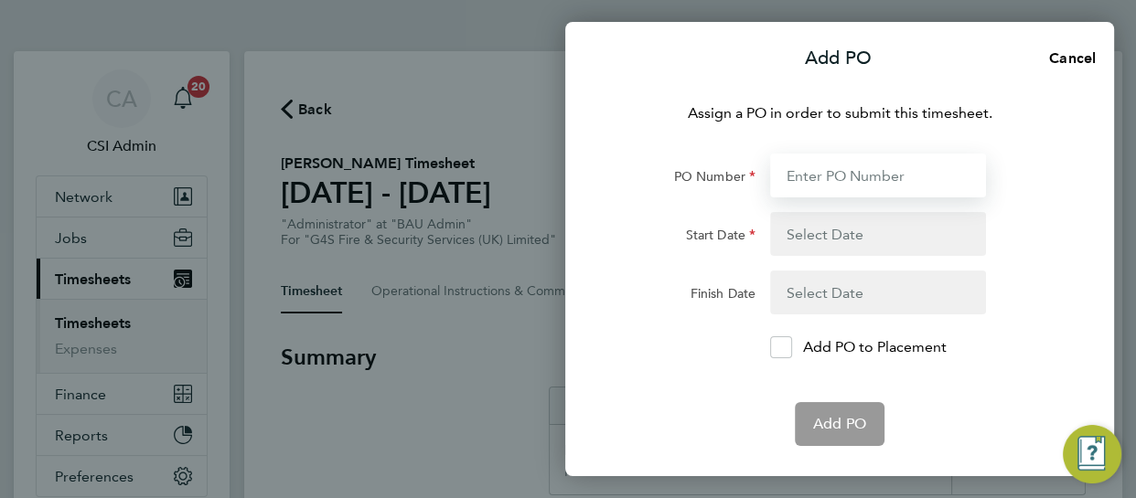
click at [819, 185] on input "PO Number" at bounding box center [878, 176] width 216 height 44
paste input "55SS-BST8626-GR"
type input "55SS-BST8626-GR"
type input "[DATE]"
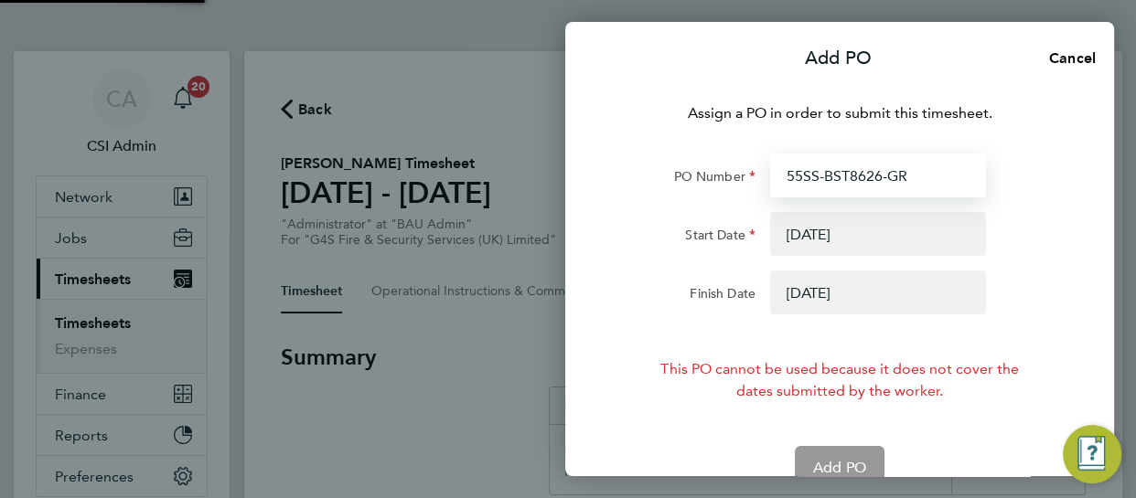
type input "55SS-BST8626-GR"
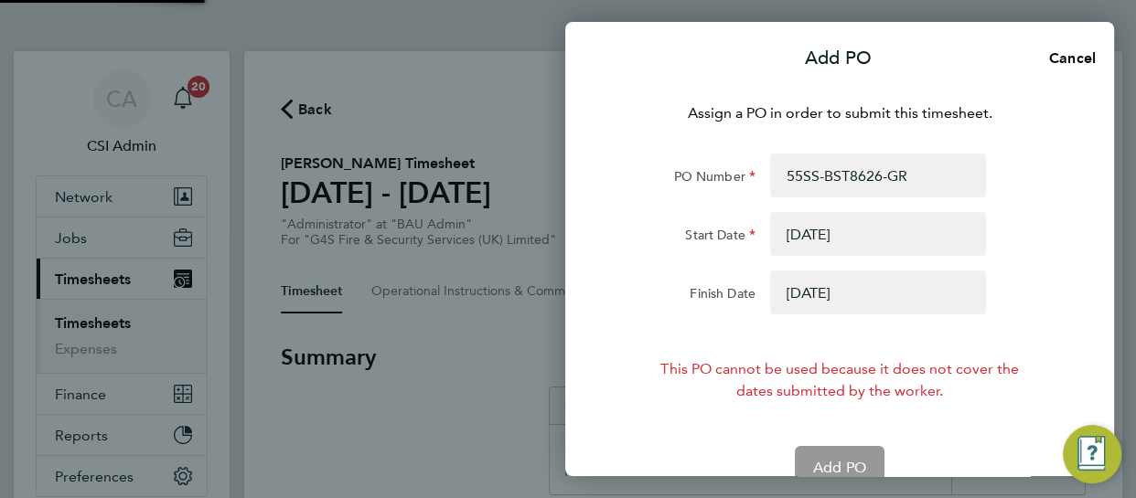
click at [818, 286] on button "button" at bounding box center [878, 293] width 216 height 44
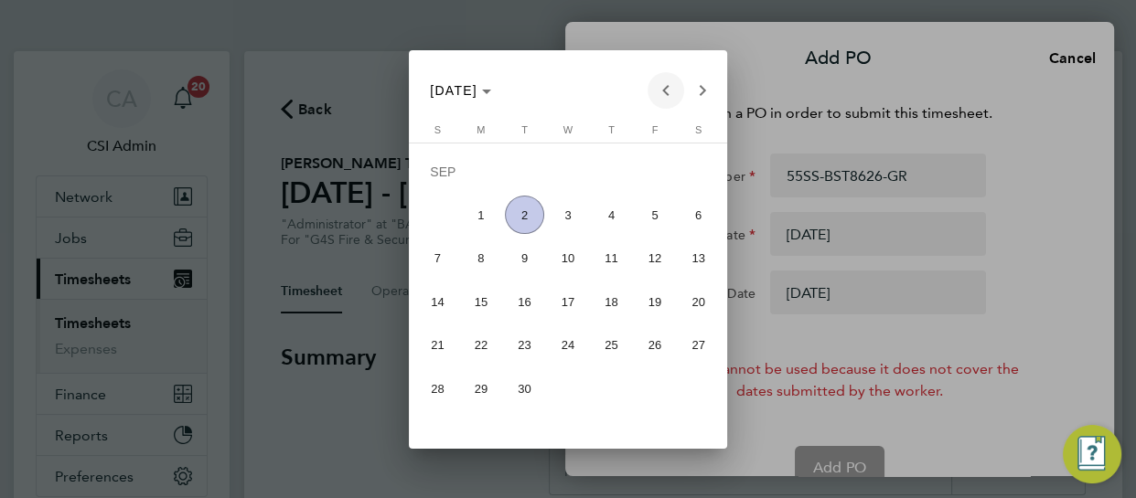
click at [663, 96] on span "Previous month" at bounding box center [665, 90] width 37 height 37
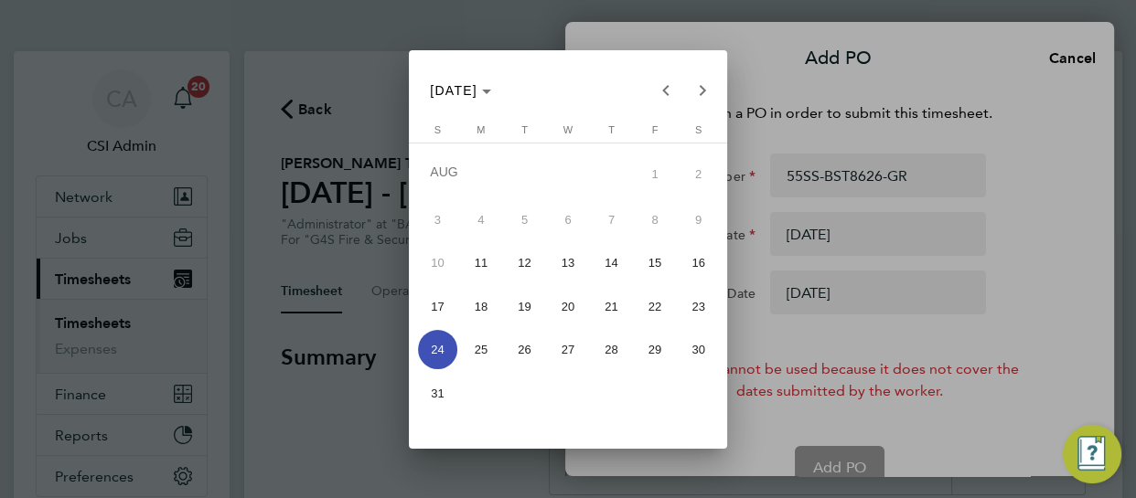
click at [448, 376] on span "31" at bounding box center [437, 393] width 39 height 39
type input "[DATE]"
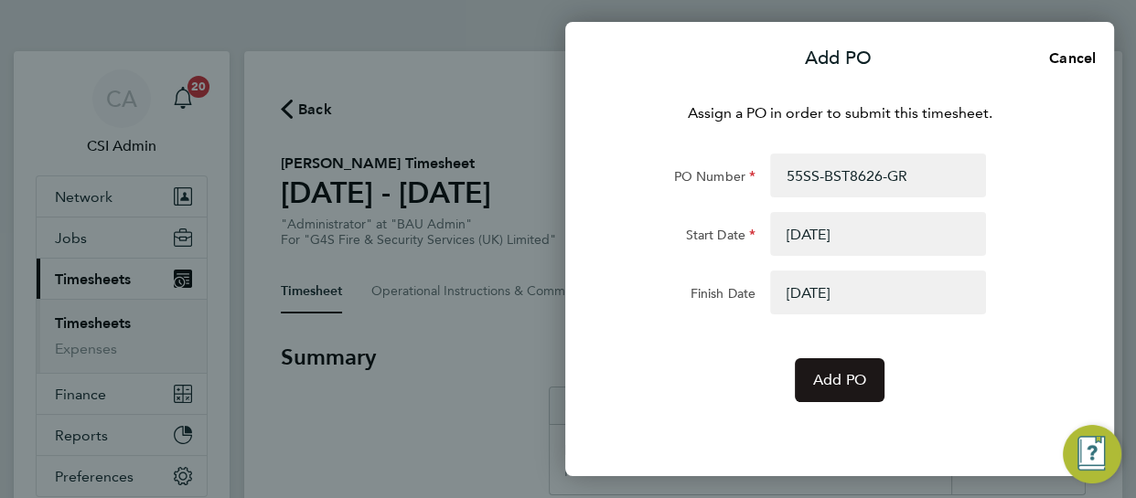
click at [847, 375] on span "Add PO" at bounding box center [839, 380] width 53 height 18
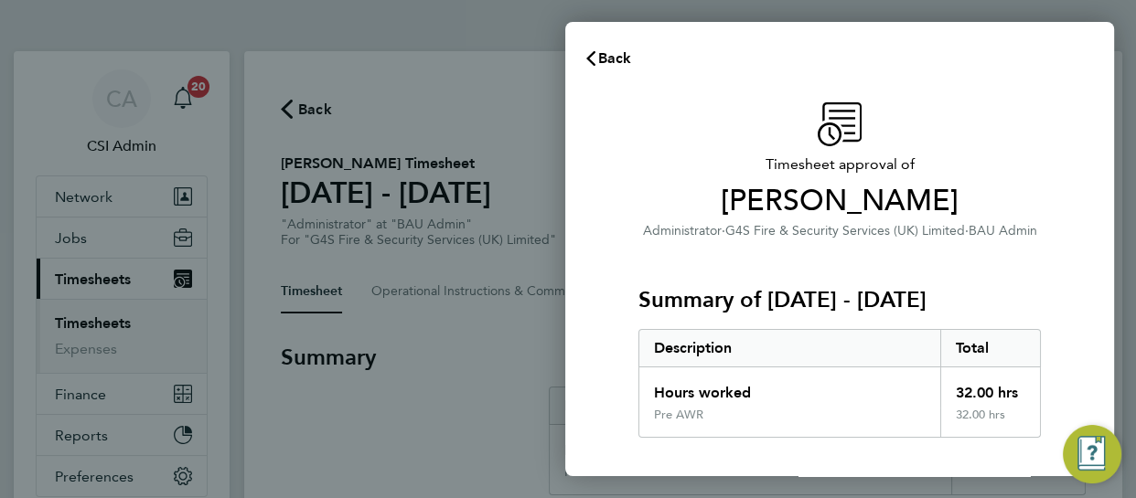
click at [851, 336] on div "Description" at bounding box center [789, 348] width 301 height 37
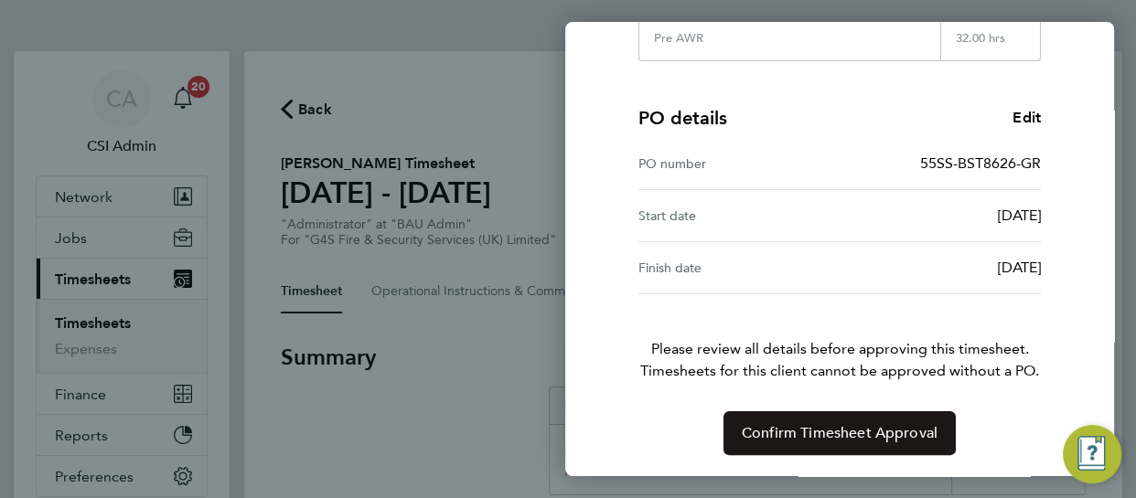
click at [824, 448] on button "Confirm Timesheet Approval" at bounding box center [839, 433] width 232 height 44
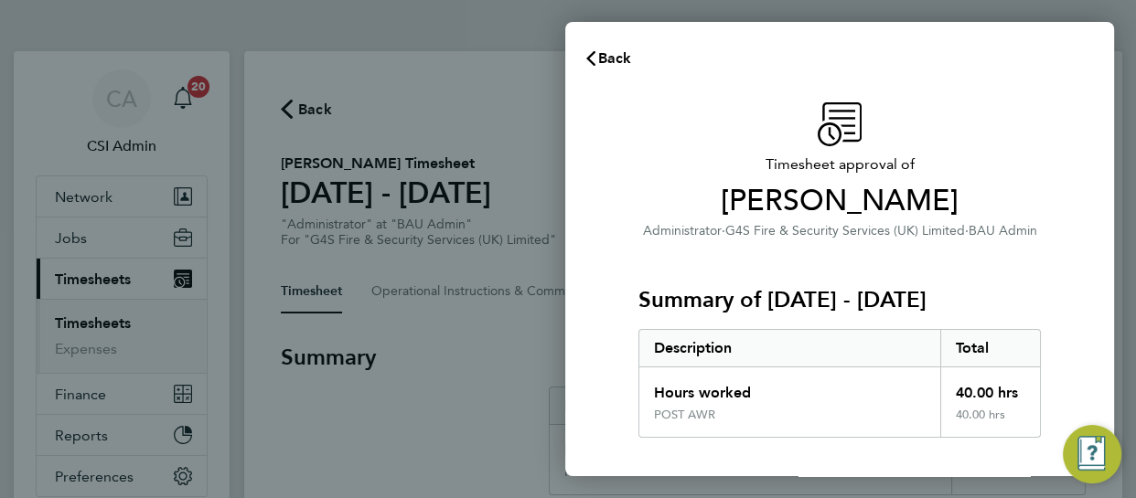
click at [706, 170] on span "Timesheet approval of" at bounding box center [839, 165] width 402 height 22
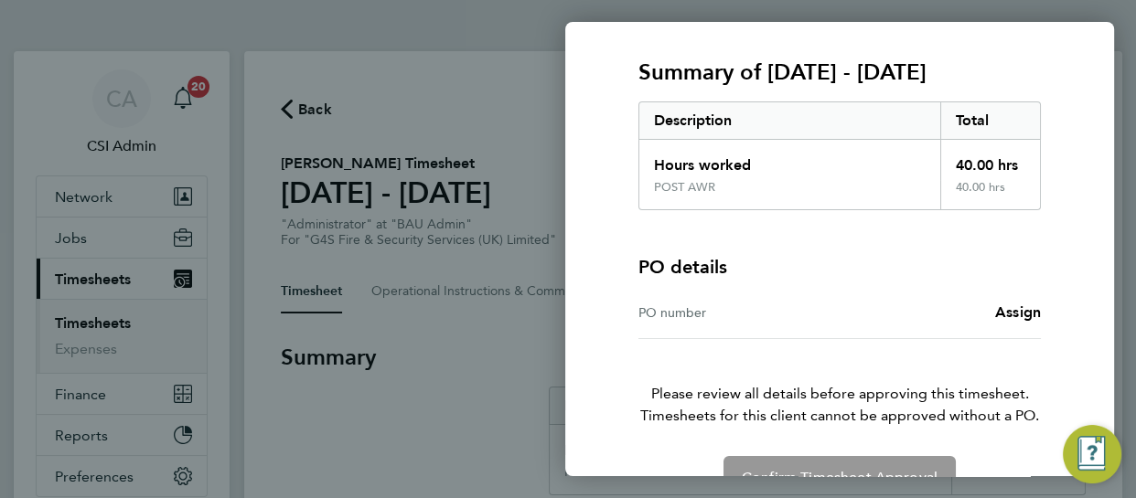
scroll to position [272, 0]
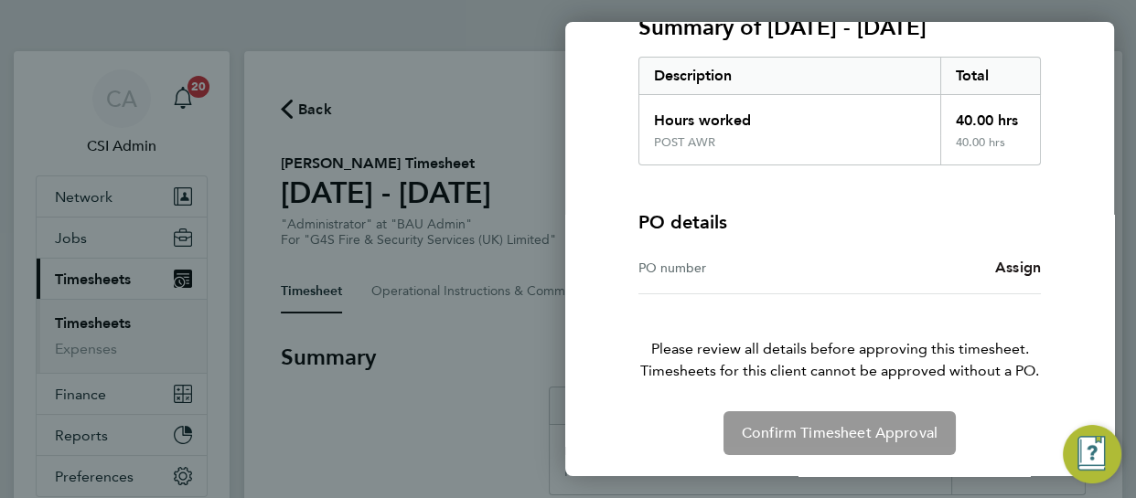
click at [1006, 266] on span "Assign" at bounding box center [1018, 267] width 46 height 17
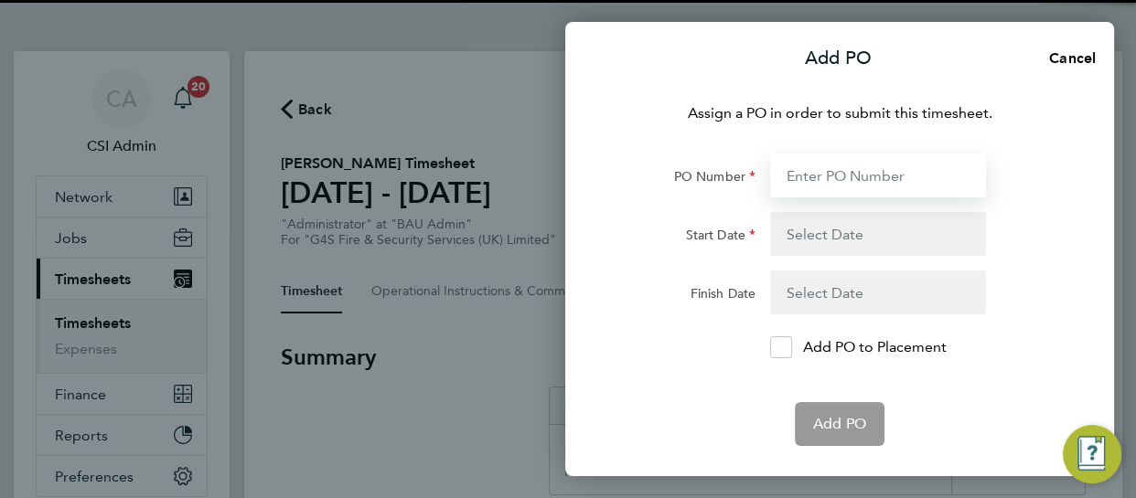
click at [928, 176] on input "PO Number" at bounding box center [878, 176] width 216 height 44
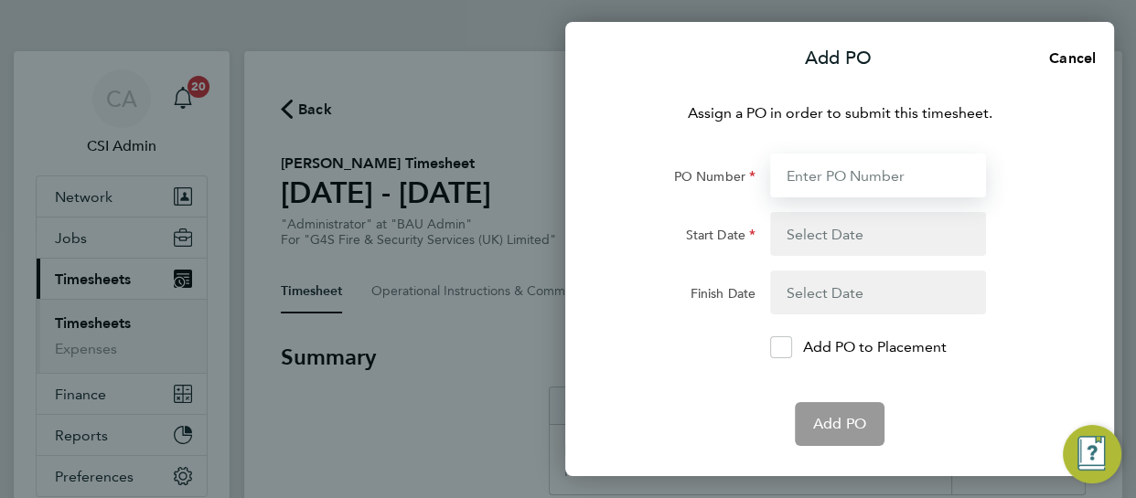
paste input "60GI-BST1491-GR"
type input "60GI-BST1491-GR"
type input "[DATE]"
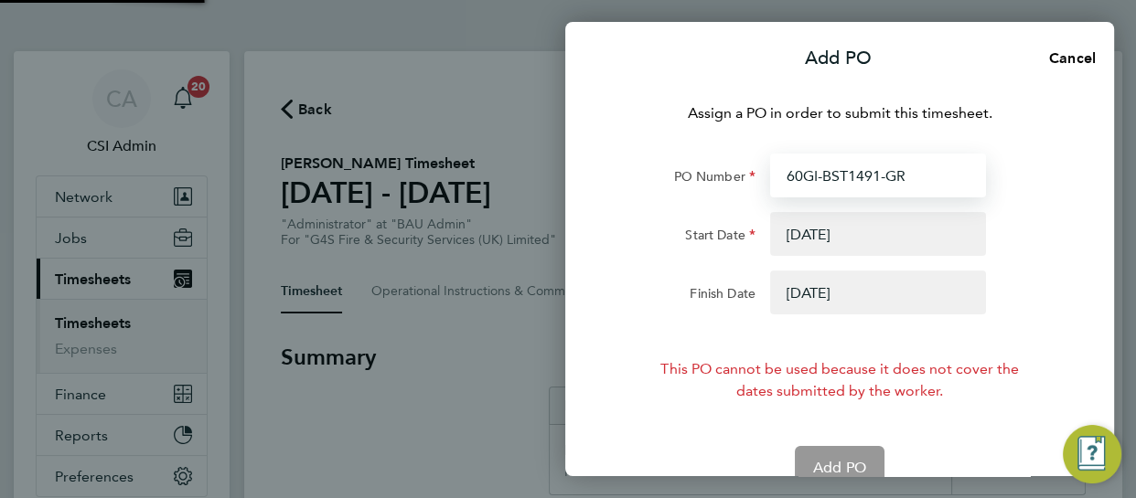
type input "60GI-BST1491-GR"
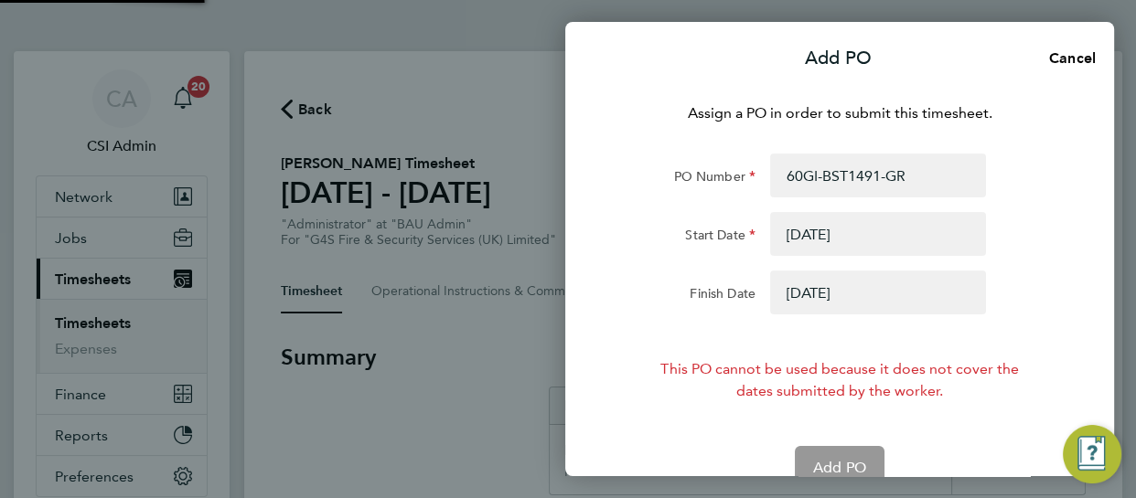
click at [866, 291] on button "button" at bounding box center [878, 293] width 216 height 44
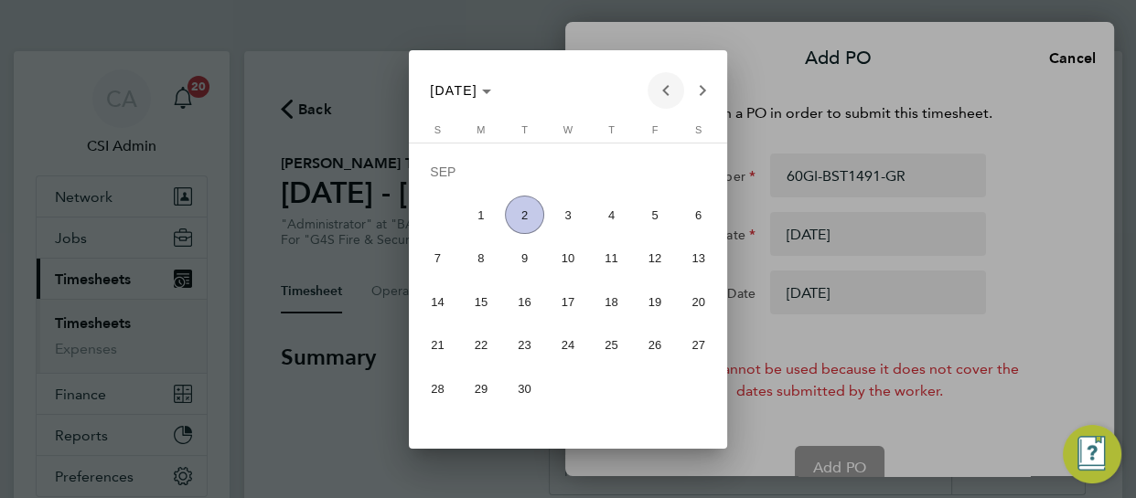
click at [677, 84] on span "Previous month" at bounding box center [665, 90] width 37 height 37
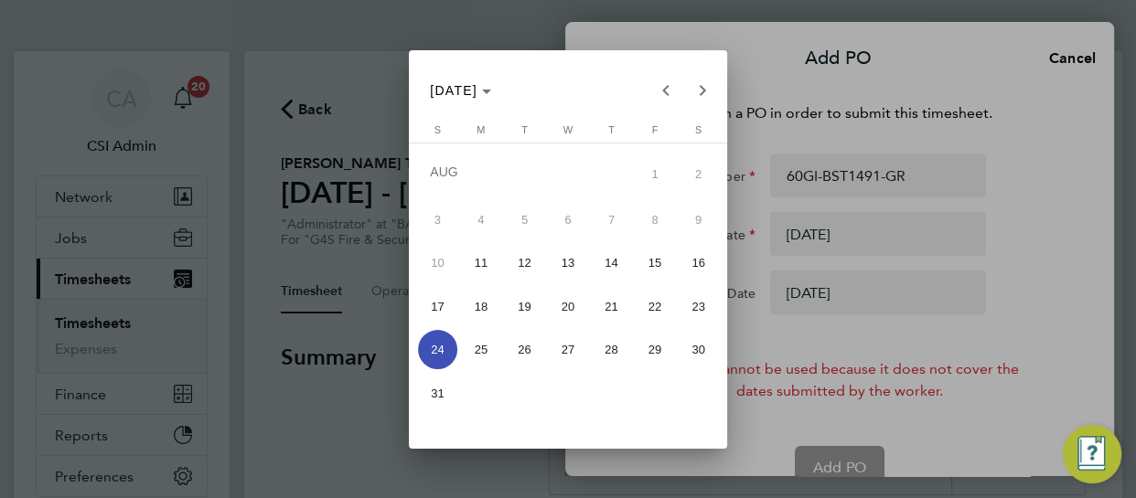
click at [436, 402] on span "31" at bounding box center [437, 393] width 39 height 39
type input "[DATE]"
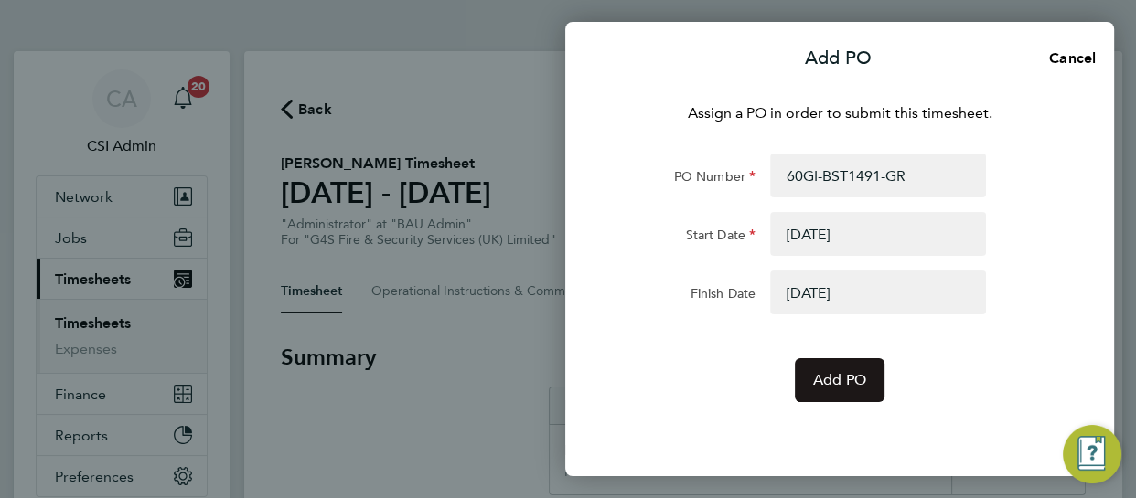
click at [852, 371] on span "Add PO" at bounding box center [839, 380] width 53 height 18
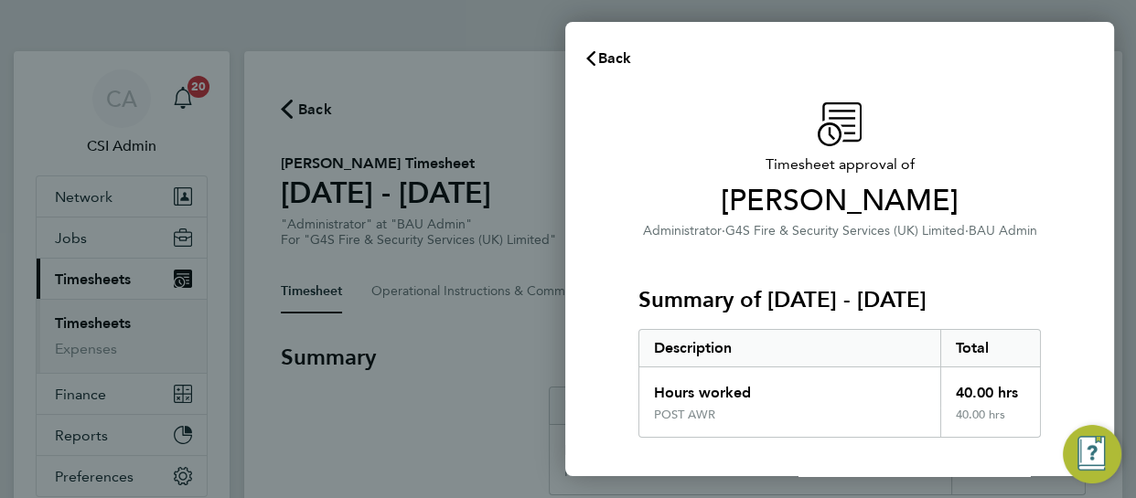
click at [1080, 318] on div "Timesheet approval of Natalie Quinn Administrator · G4S Fire & Security Service…" at bounding box center [839, 466] width 549 height 773
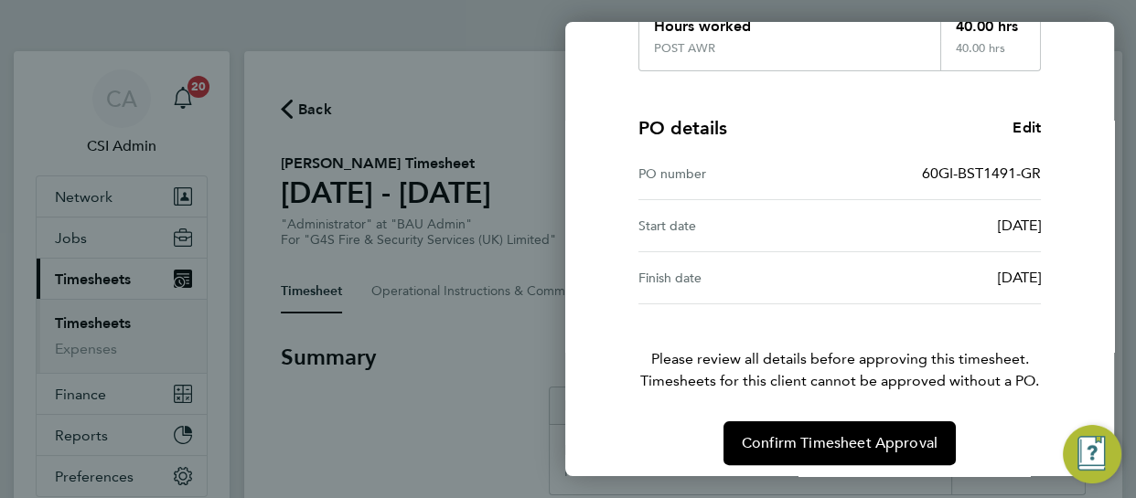
scroll to position [377, 0]
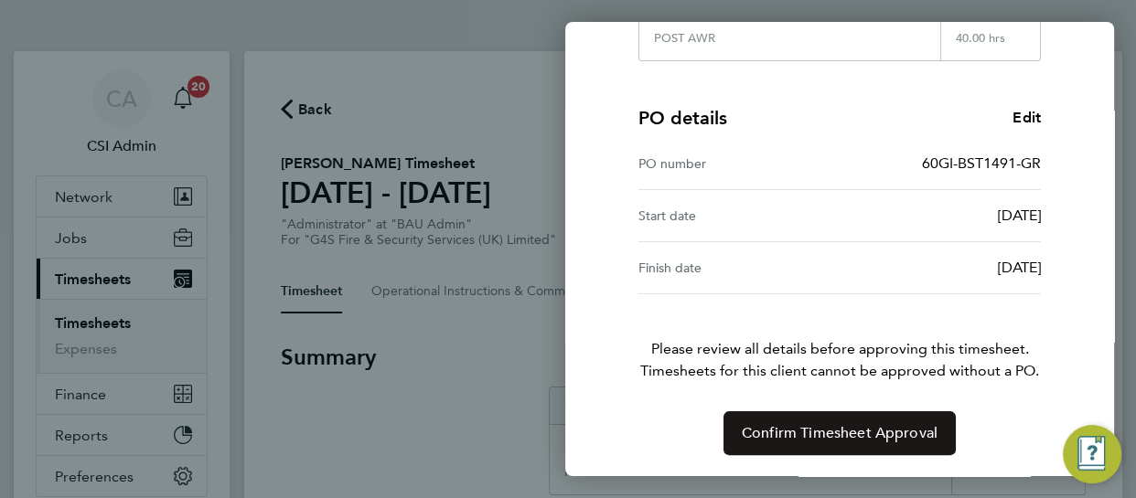
click at [854, 434] on span "Confirm Timesheet Approval" at bounding box center [839, 433] width 196 height 18
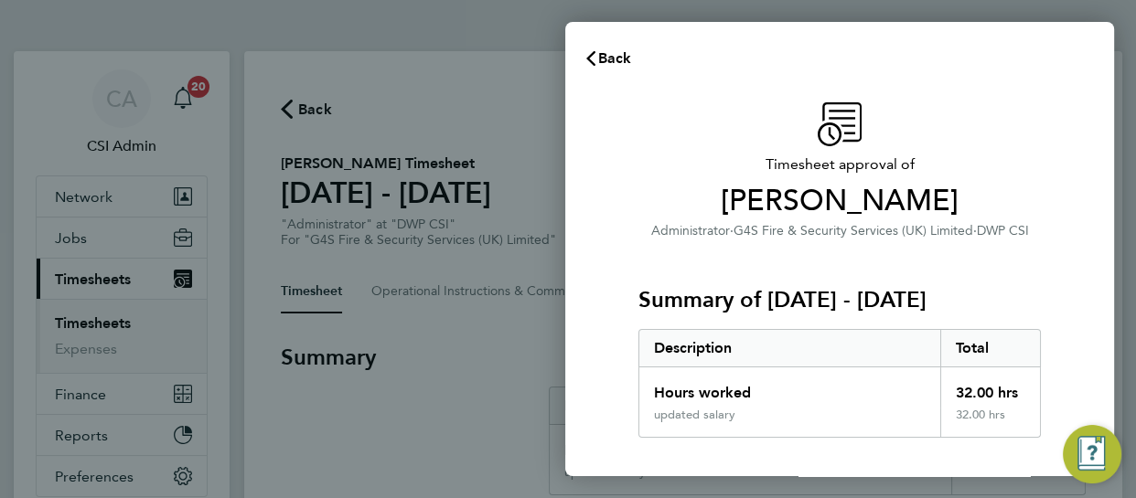
click at [889, 272] on div "Summary of [DATE] - [DATE] Description Total Hours worked 32.00 hrs updated sal…" at bounding box center [839, 339] width 402 height 197
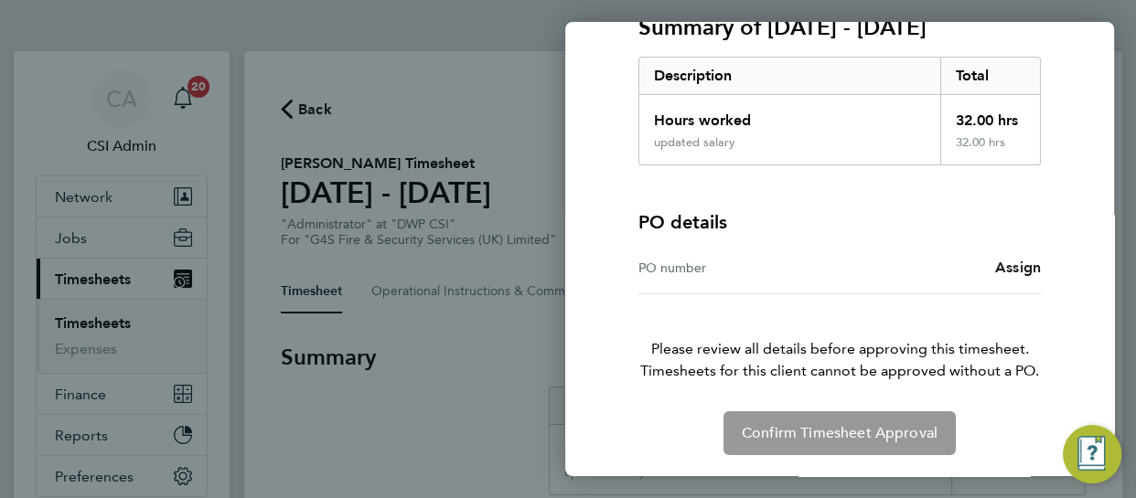
click at [1010, 263] on span "Assign" at bounding box center [1018, 267] width 46 height 17
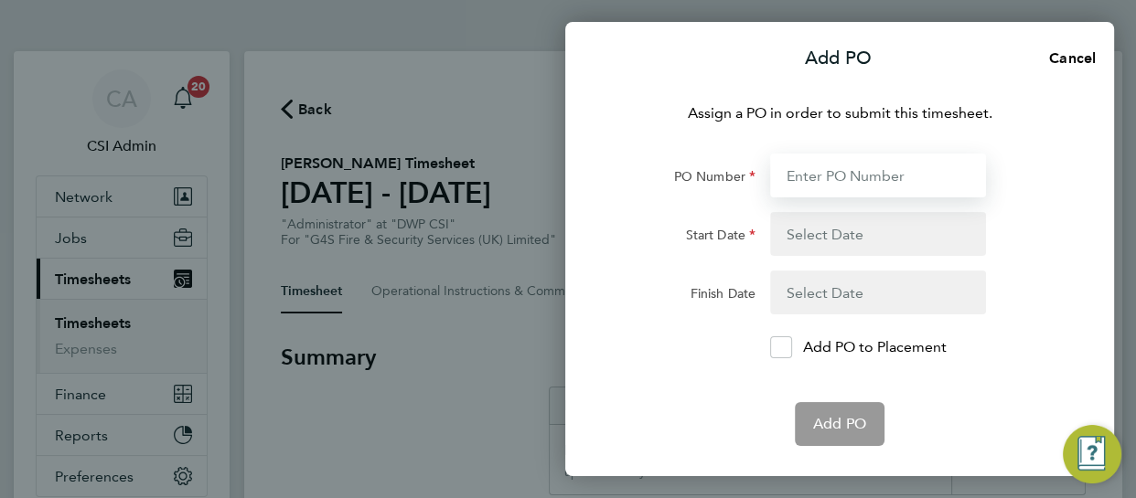
click at [824, 172] on input "PO Number" at bounding box center [878, 176] width 216 height 44
paste input "60GI-BST1488-GR"
type input "60GI-BST1488-GR"
type input "[DATE]"
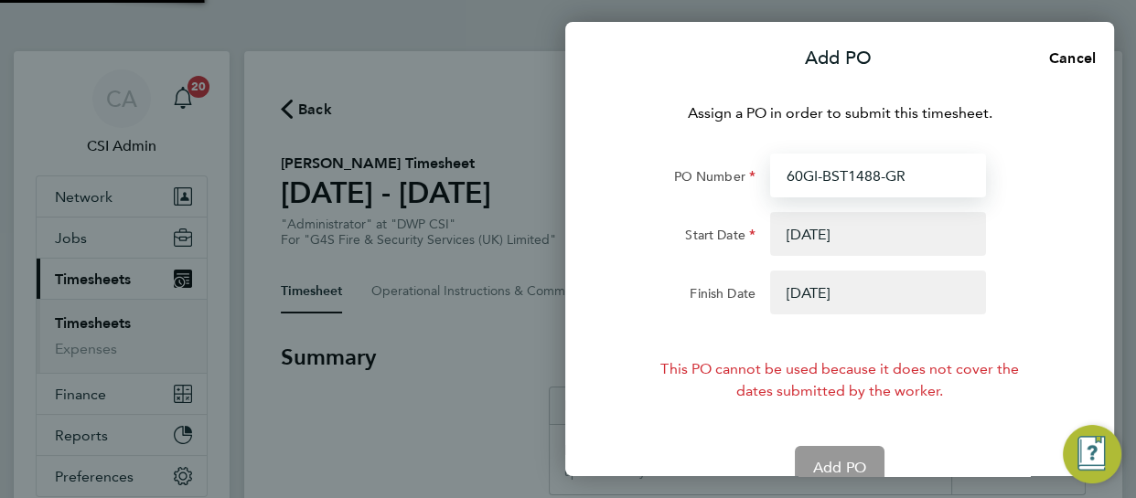
type input "60GI-BST1488-GR"
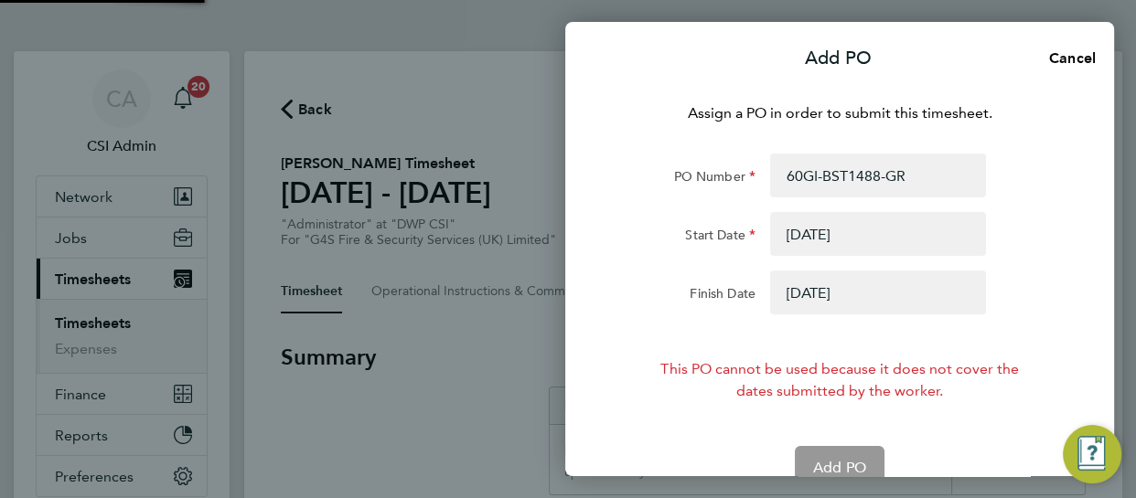
click at [818, 307] on button "button" at bounding box center [878, 293] width 216 height 44
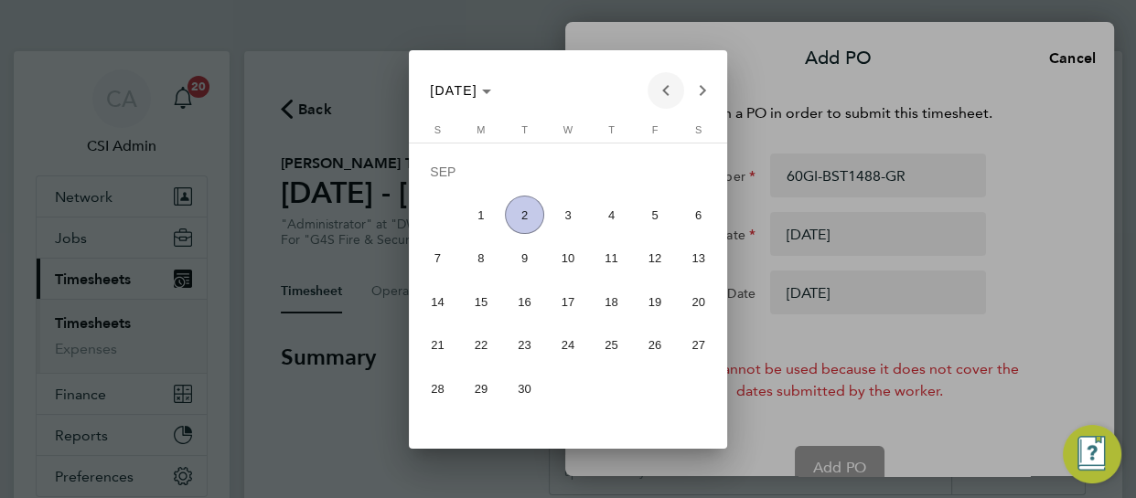
click at [672, 91] on span "Previous month" at bounding box center [665, 90] width 37 height 37
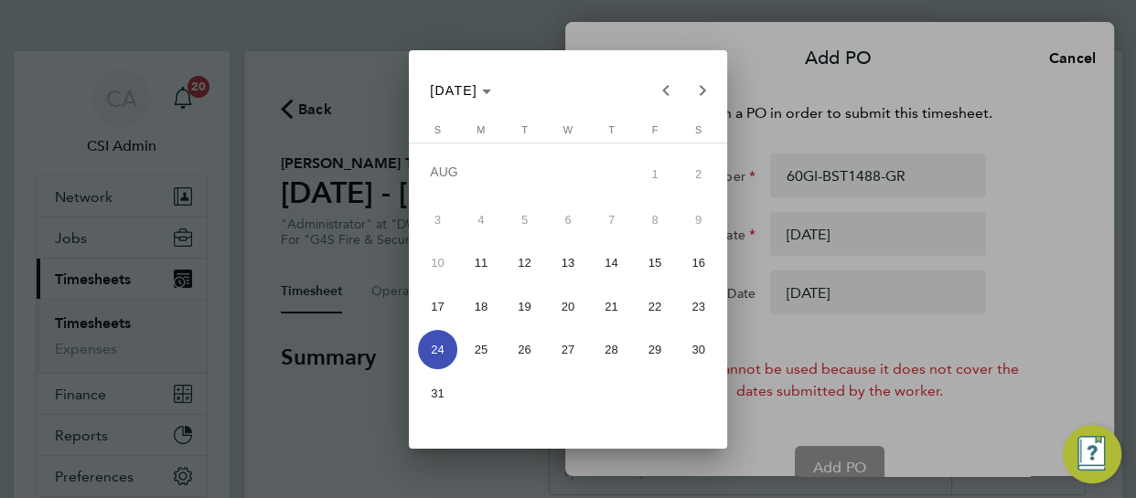
click at [440, 387] on span "31" at bounding box center [437, 393] width 39 height 39
type input "[DATE]"
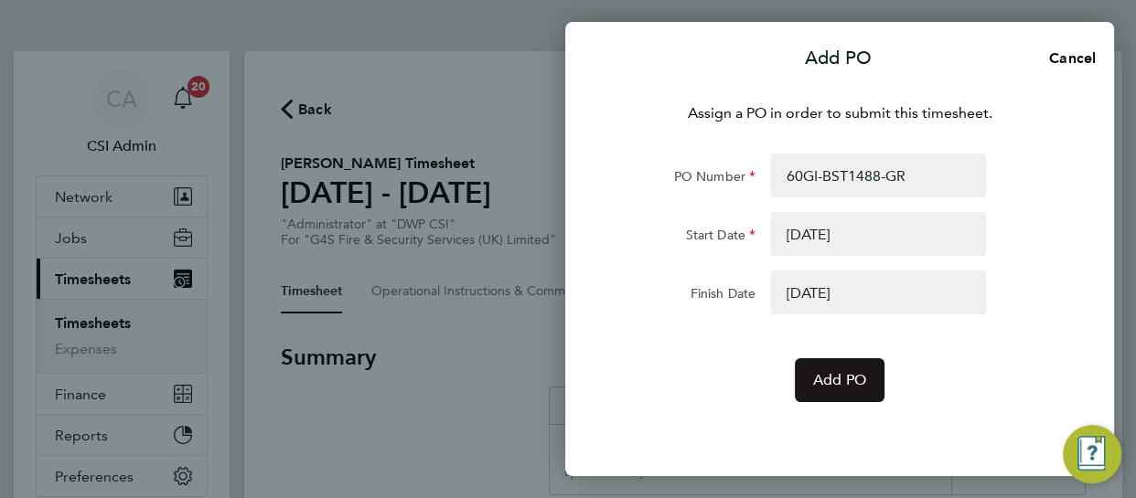
click at [837, 390] on button "Add PO" at bounding box center [840, 380] width 90 height 44
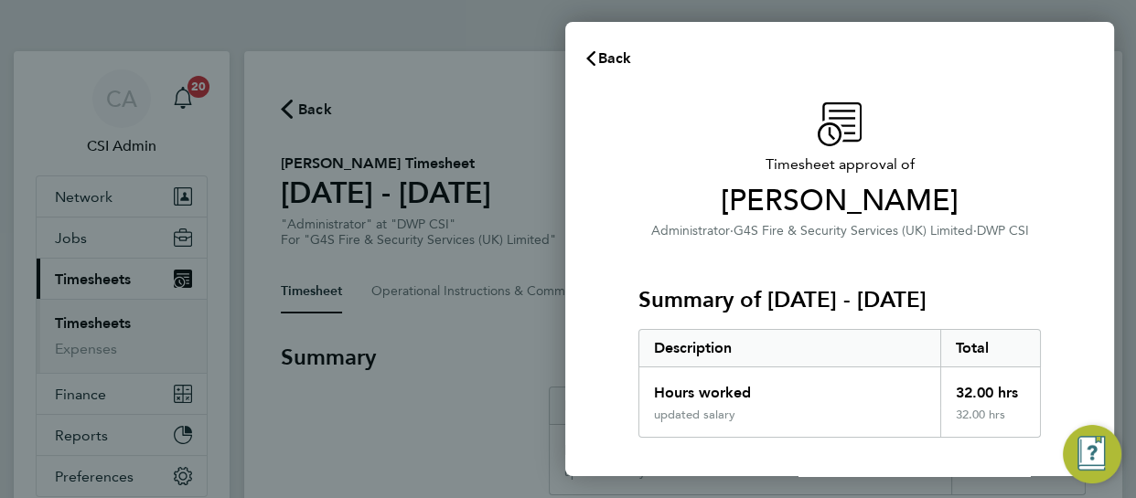
click at [688, 236] on span "Administrator" at bounding box center [690, 231] width 79 height 16
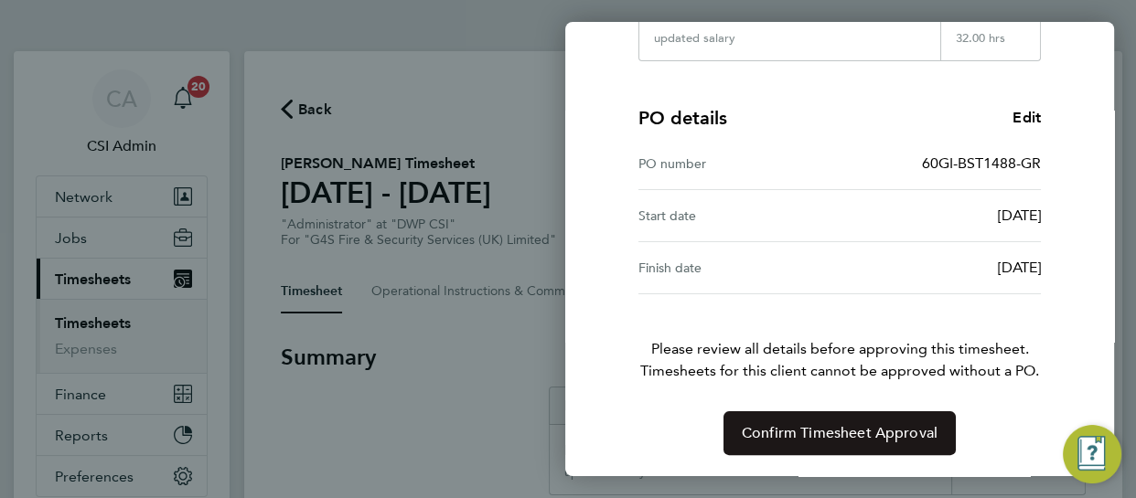
click at [799, 443] on button "Confirm Timesheet Approval" at bounding box center [839, 433] width 232 height 44
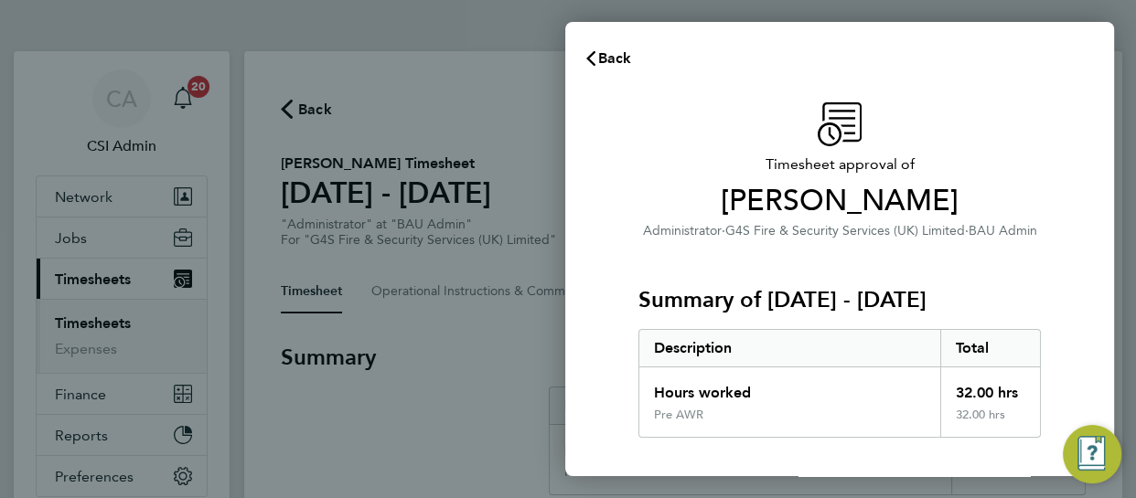
click at [729, 95] on div "Timesheet approval of [PERSON_NAME] Administrator · G4S Fire & Security Service…" at bounding box center [839, 414] width 549 height 669
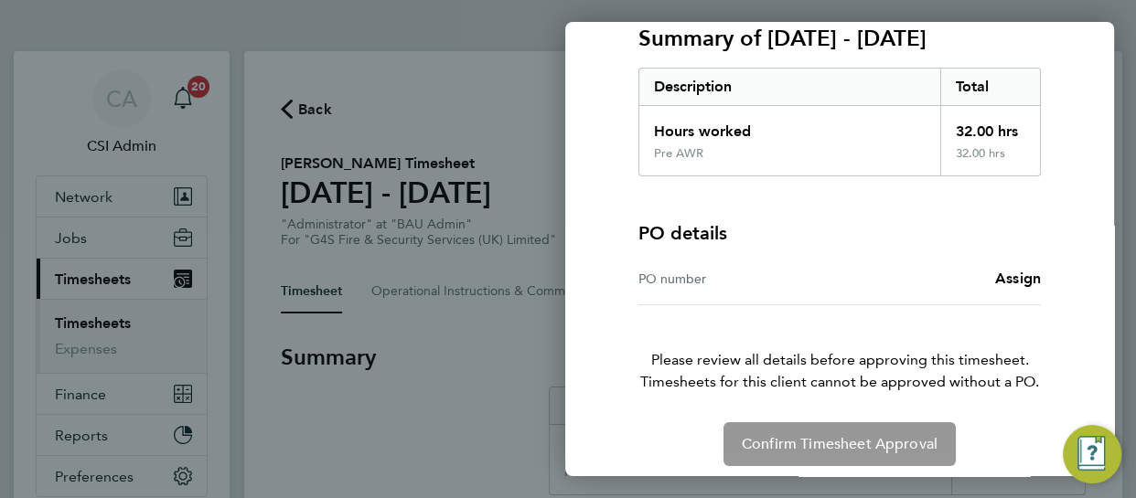
scroll to position [272, 0]
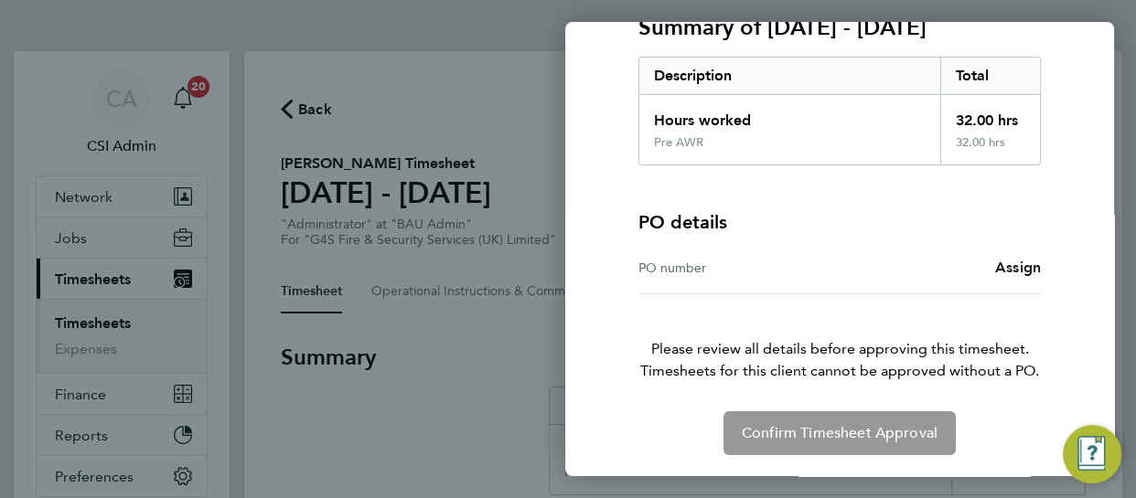
click at [1006, 265] on span "Assign" at bounding box center [1018, 267] width 46 height 17
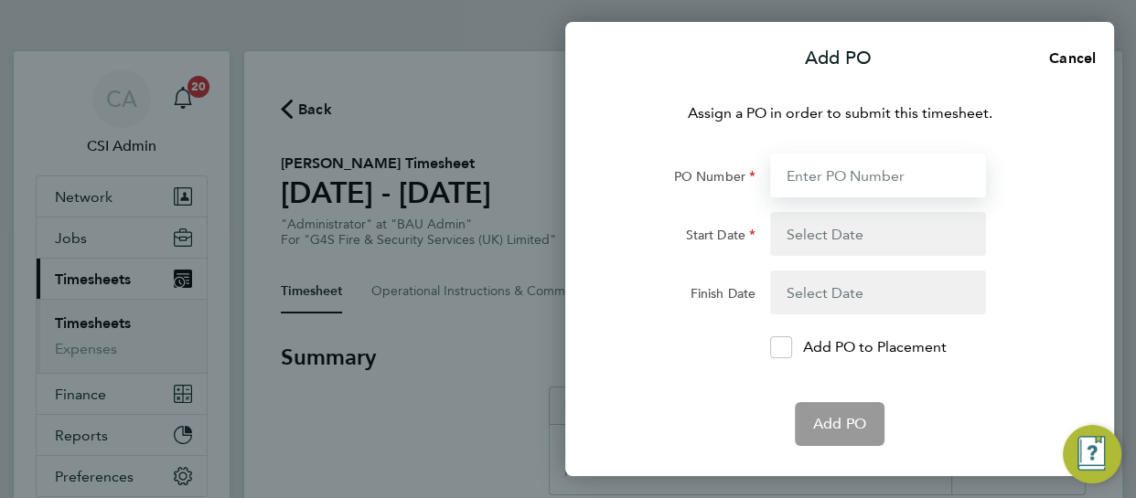
click at [835, 167] on input "PO Number" at bounding box center [878, 176] width 216 height 44
paste input "60GI-BST1533-GR"
type input "60GI-BST1533-GR"
type input "[DATE]"
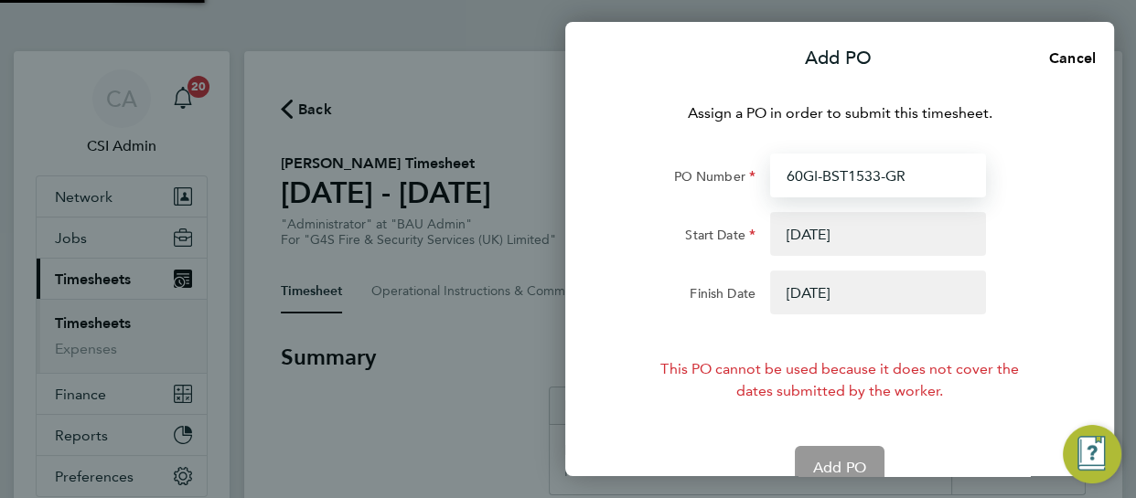
type input "60GI-BST1533-GR"
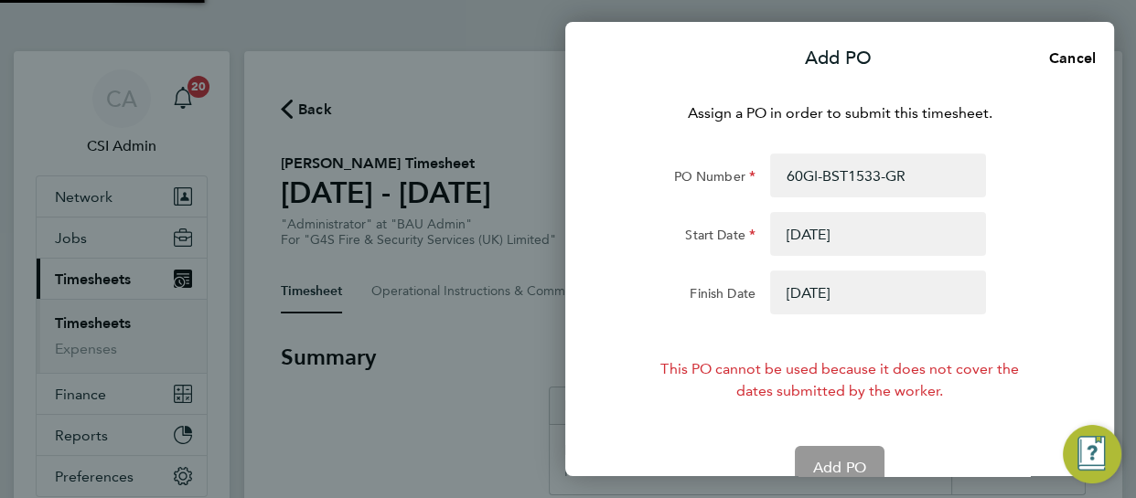
click at [856, 296] on button "button" at bounding box center [878, 293] width 216 height 44
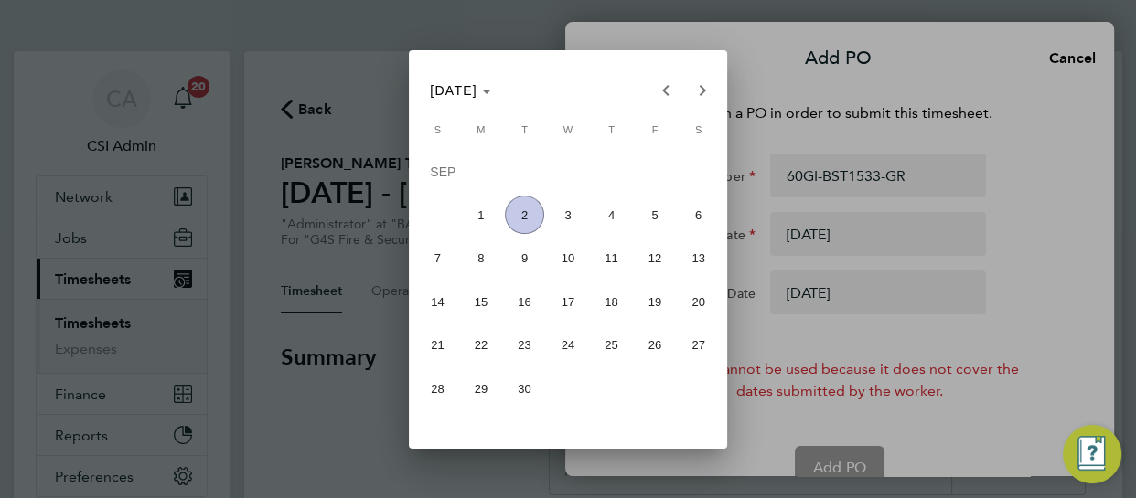
click at [672, 108] on div "[DATE] [DATE]" at bounding box center [567, 90] width 304 height 37
click at [666, 92] on span "Previous month" at bounding box center [665, 90] width 37 height 37
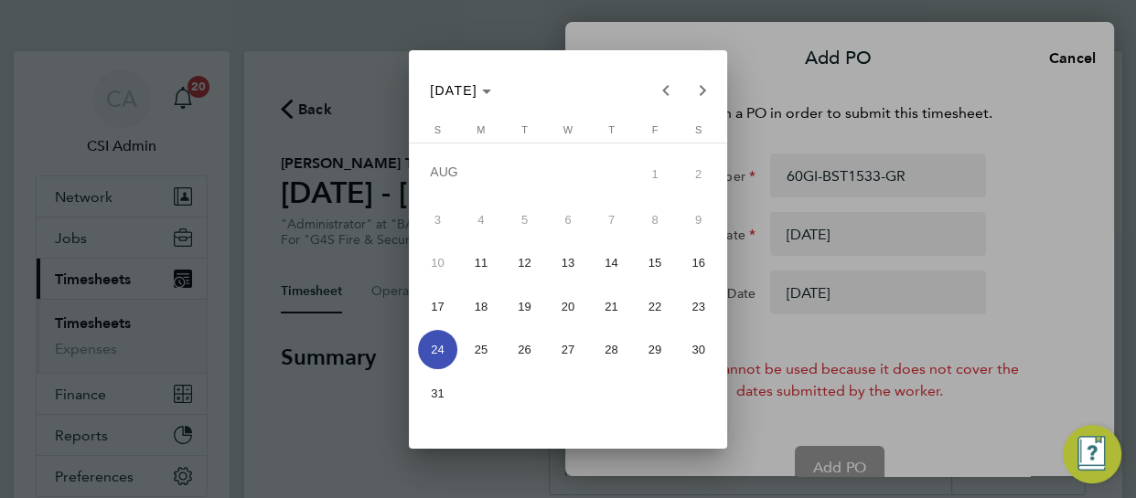
click at [448, 392] on span "31" at bounding box center [437, 393] width 39 height 39
type input "[DATE]"
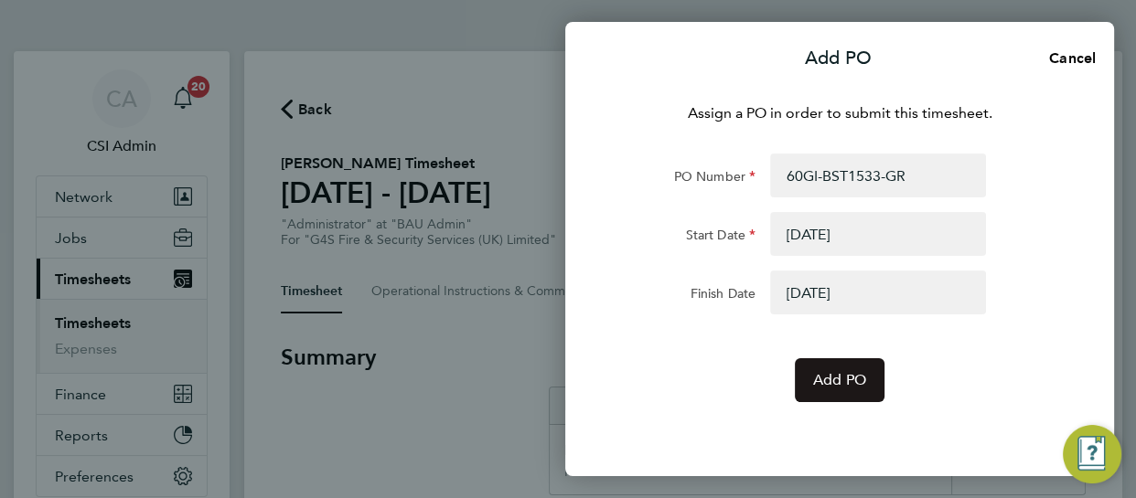
click at [842, 382] on span "Add PO" at bounding box center [839, 380] width 53 height 18
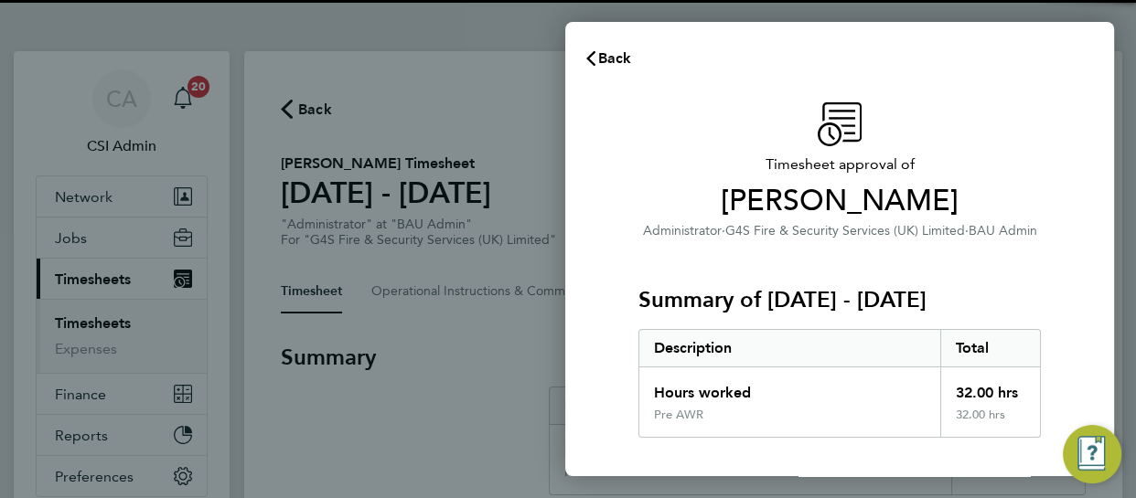
click at [627, 336] on div "Timesheet approval of [PERSON_NAME] Administrator · G4S Fire & Security Service…" at bounding box center [839, 467] width 446 height 730
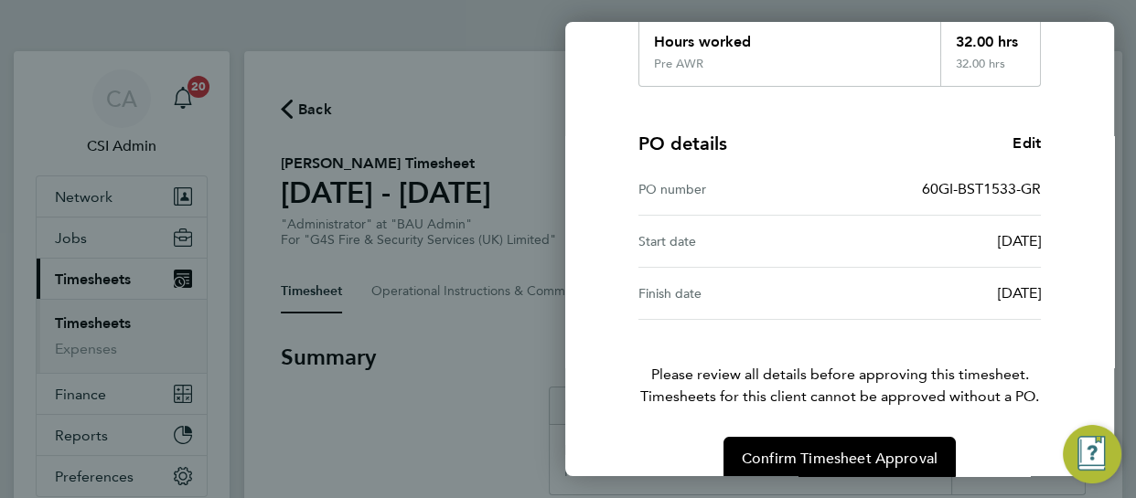
scroll to position [377, 0]
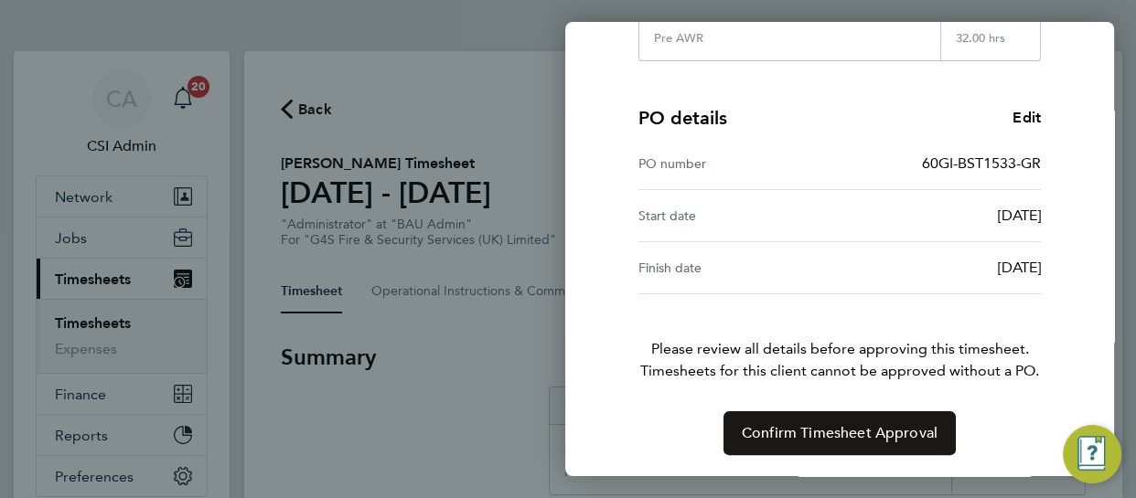
click at [779, 413] on button "Confirm Timesheet Approval" at bounding box center [839, 433] width 232 height 44
